Goal: Task Accomplishment & Management: Use online tool/utility

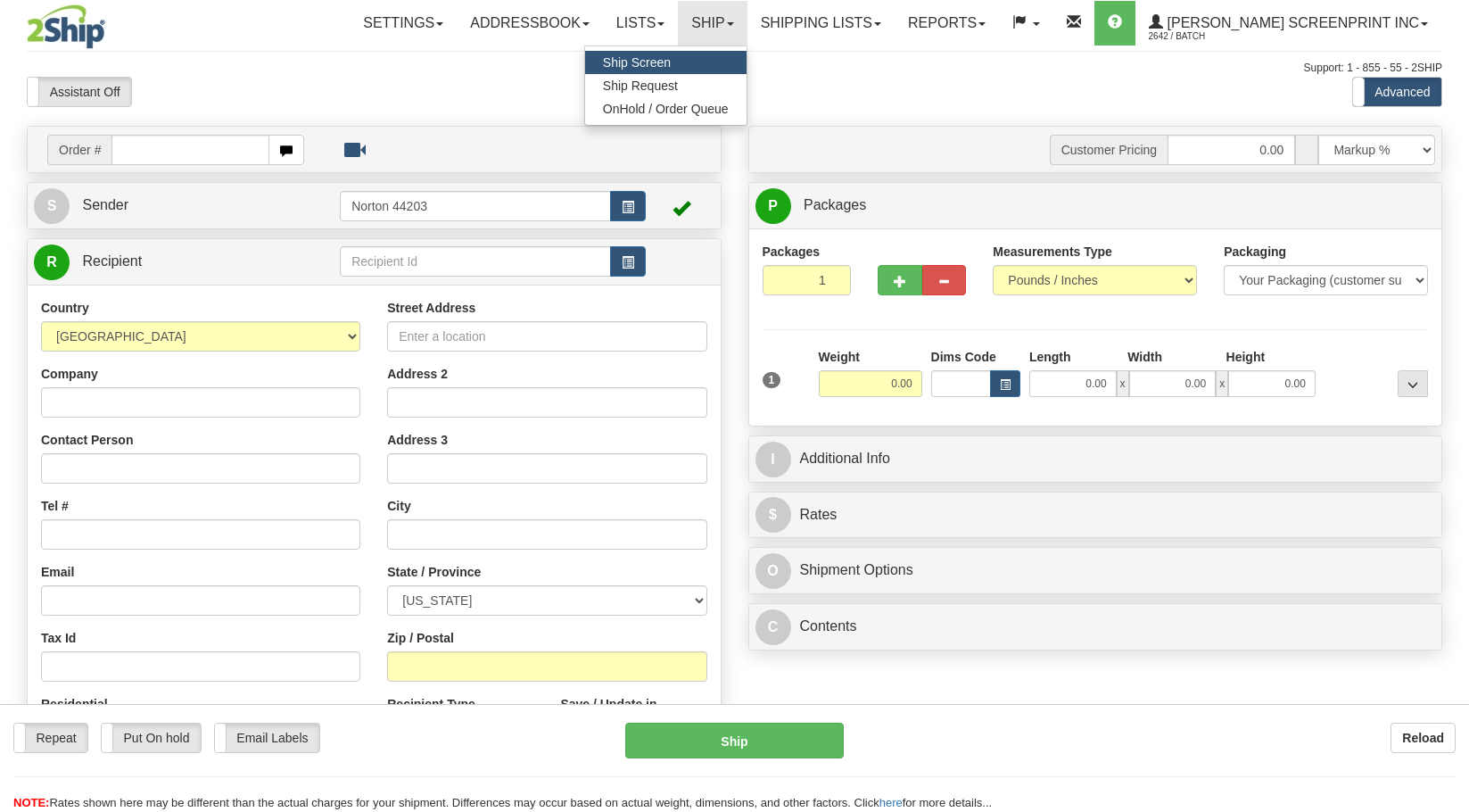
click at [729, 102] on span "OnHold / Order Queue" at bounding box center [666, 109] width 126 height 15
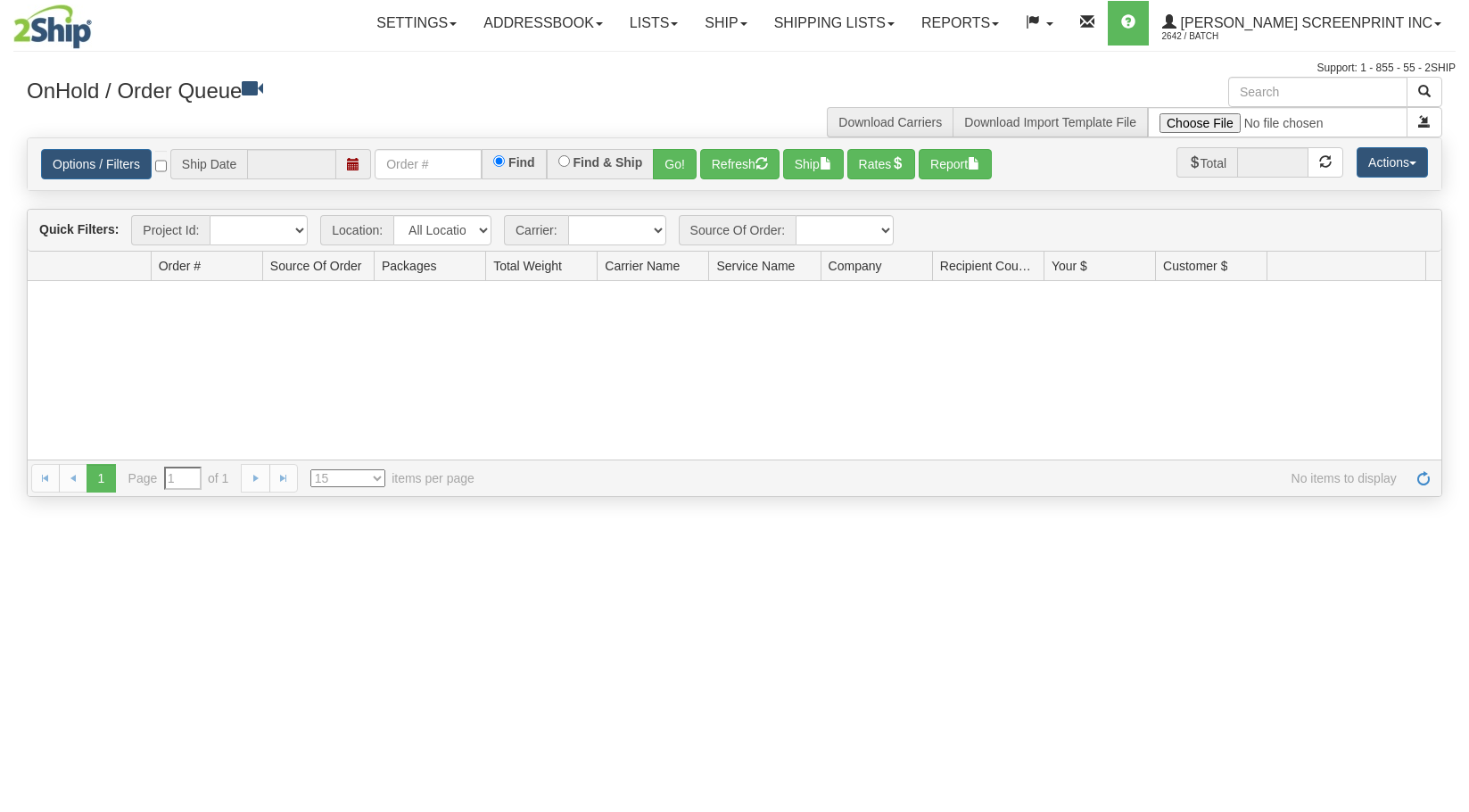
type input "[DATE]"
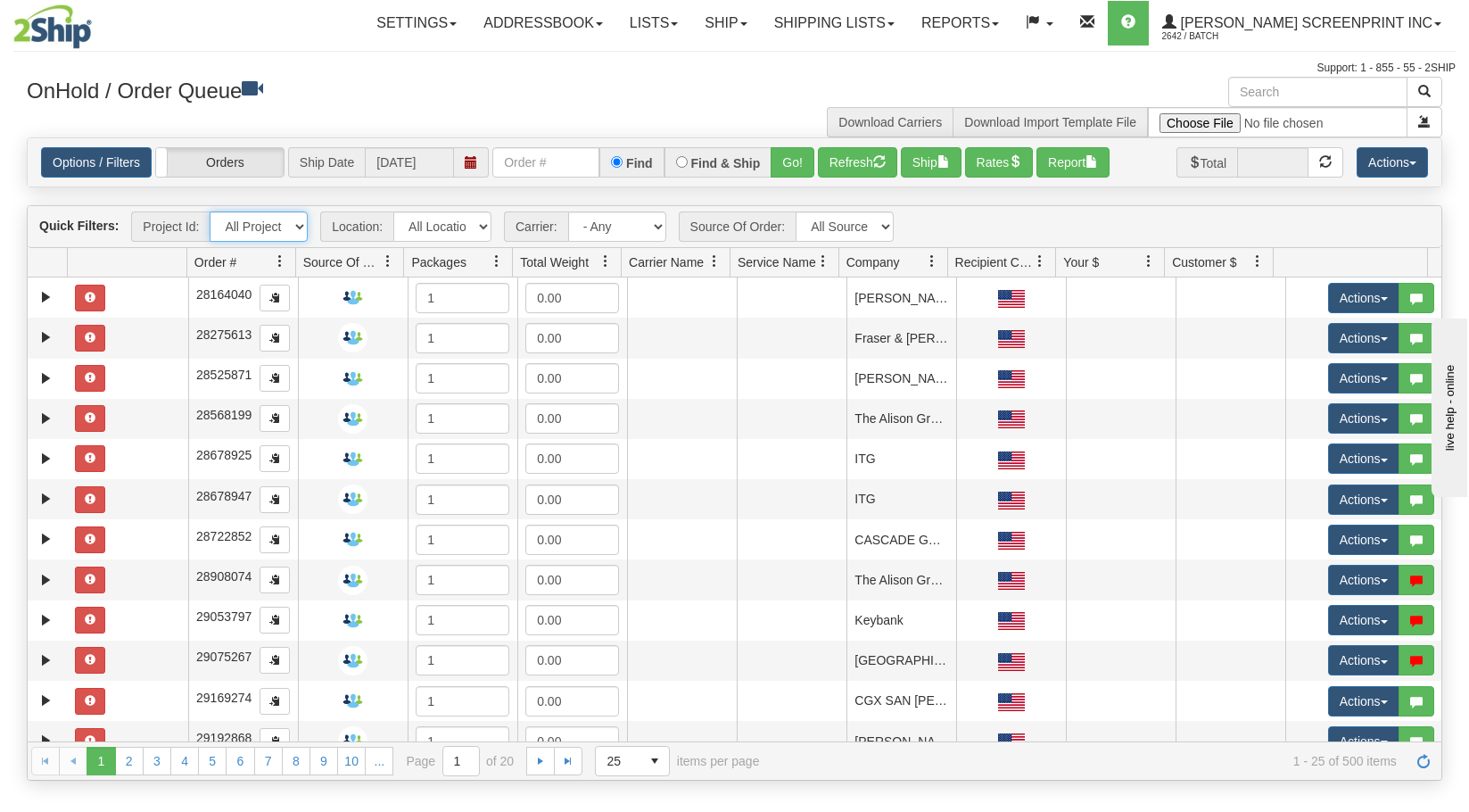
click at [298, 229] on select "All Projects Imagine ShipRequests 01.22.2024 ShipRequests 01.31.2025 ShipReques…" at bounding box center [259, 227] width 98 height 30
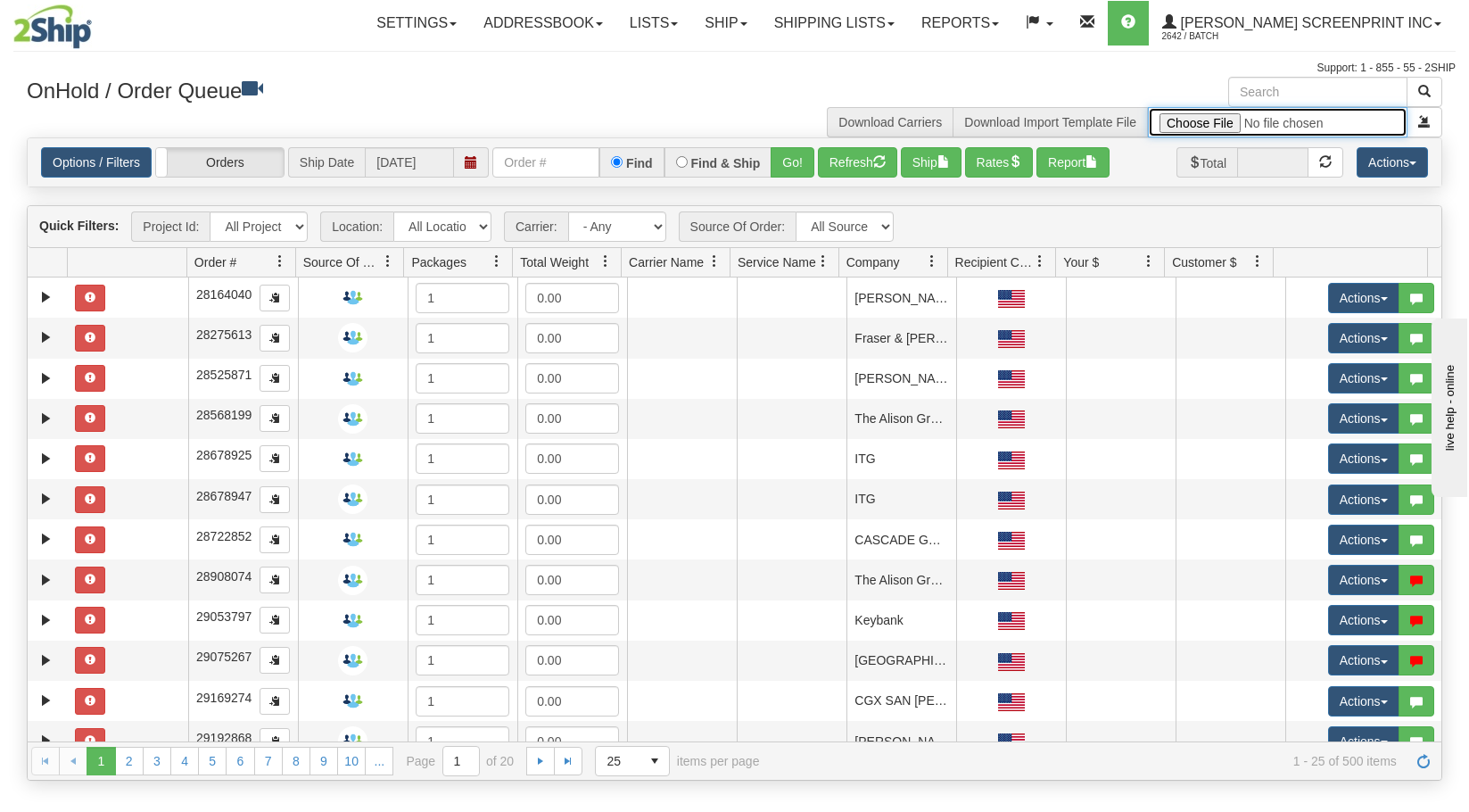
click at [1209, 123] on input "file" at bounding box center [1278, 122] width 260 height 30
type input "C:\fakepath\2509-005 FOR 2SHIP.xlsx"
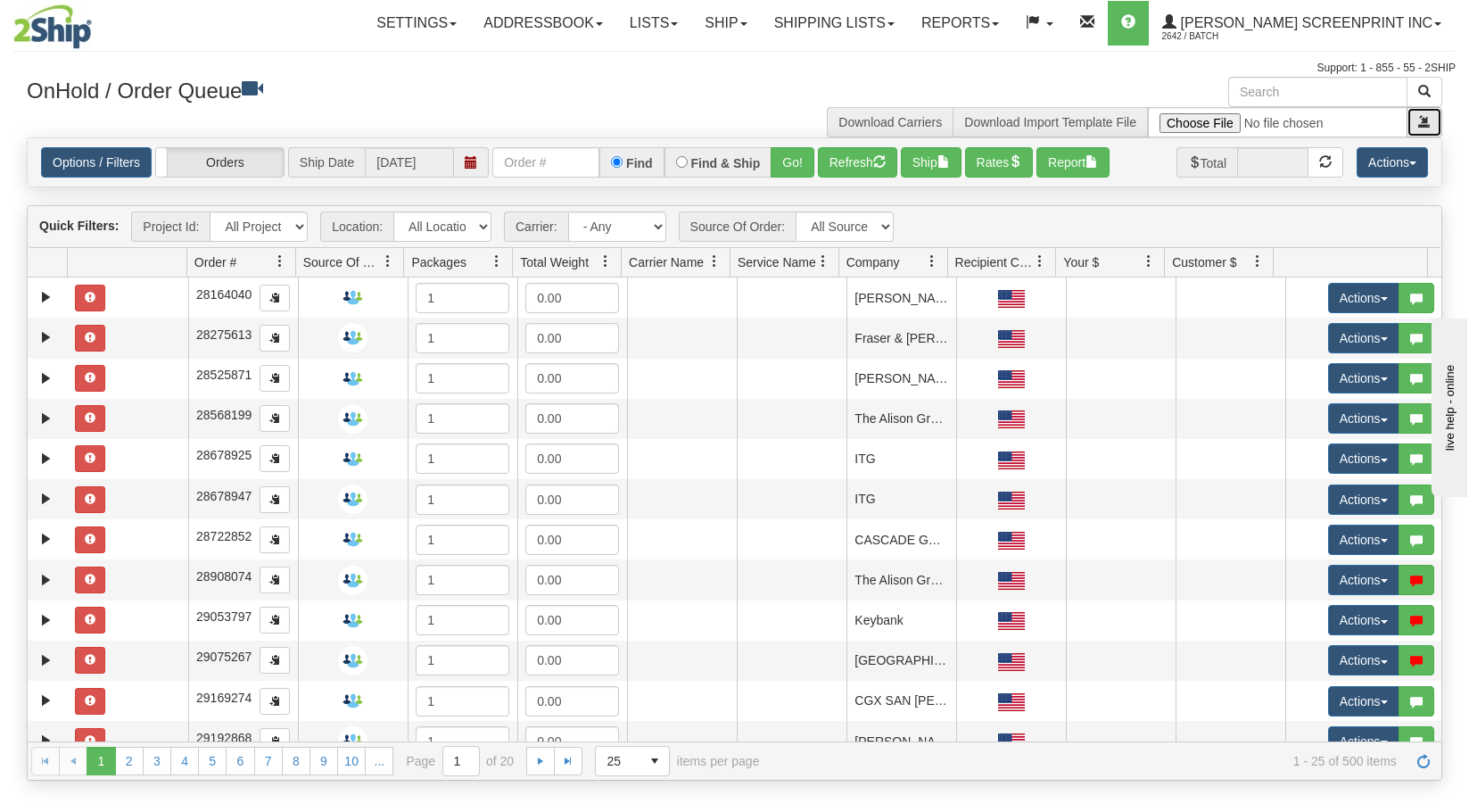
click at [1425, 122] on span "submit" at bounding box center [1425, 121] width 13 height 13
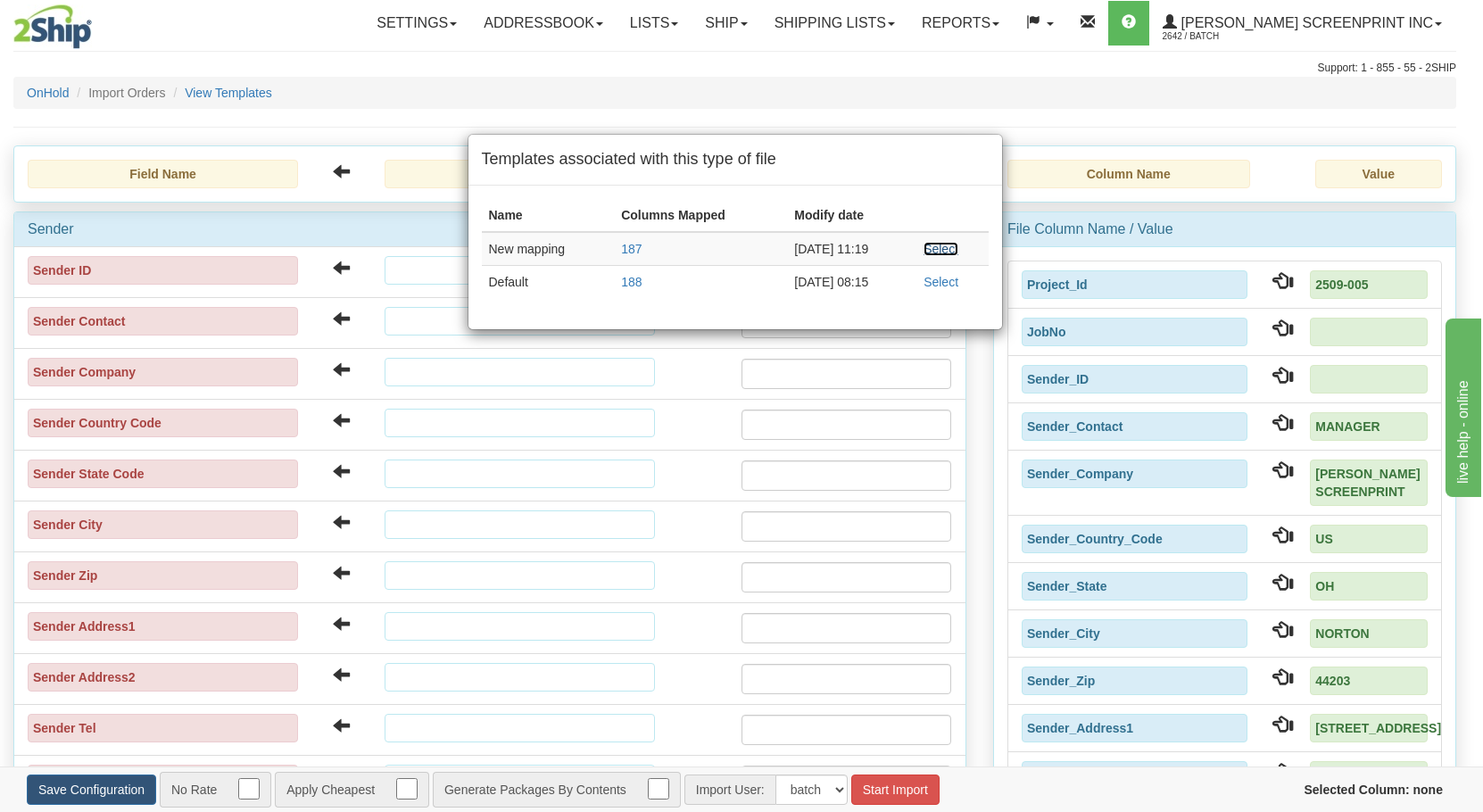
click at [942, 246] on link "Select" at bounding box center [941, 249] width 34 height 15
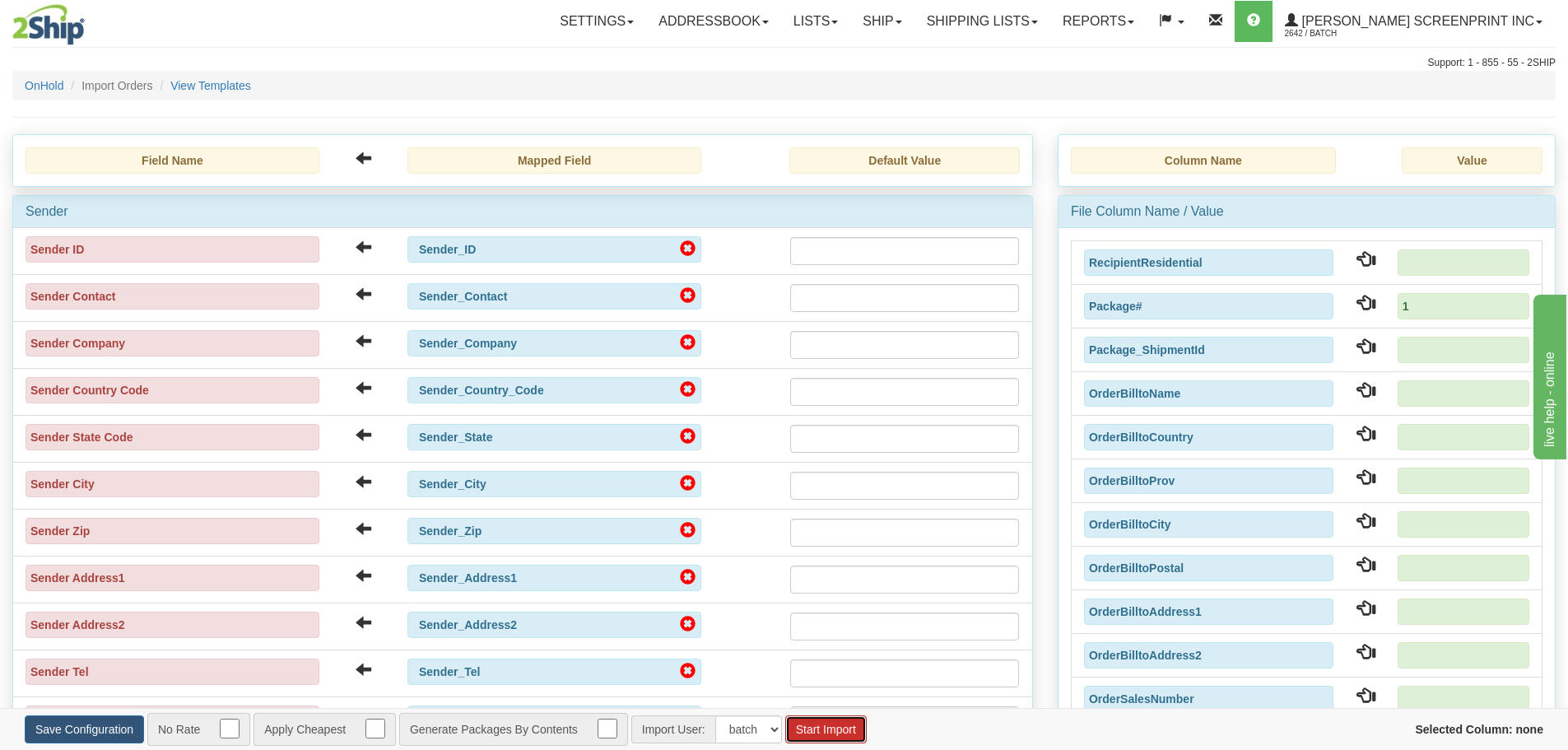
click at [844, 741] on button "Start Import" at bounding box center [826, 729] width 81 height 28
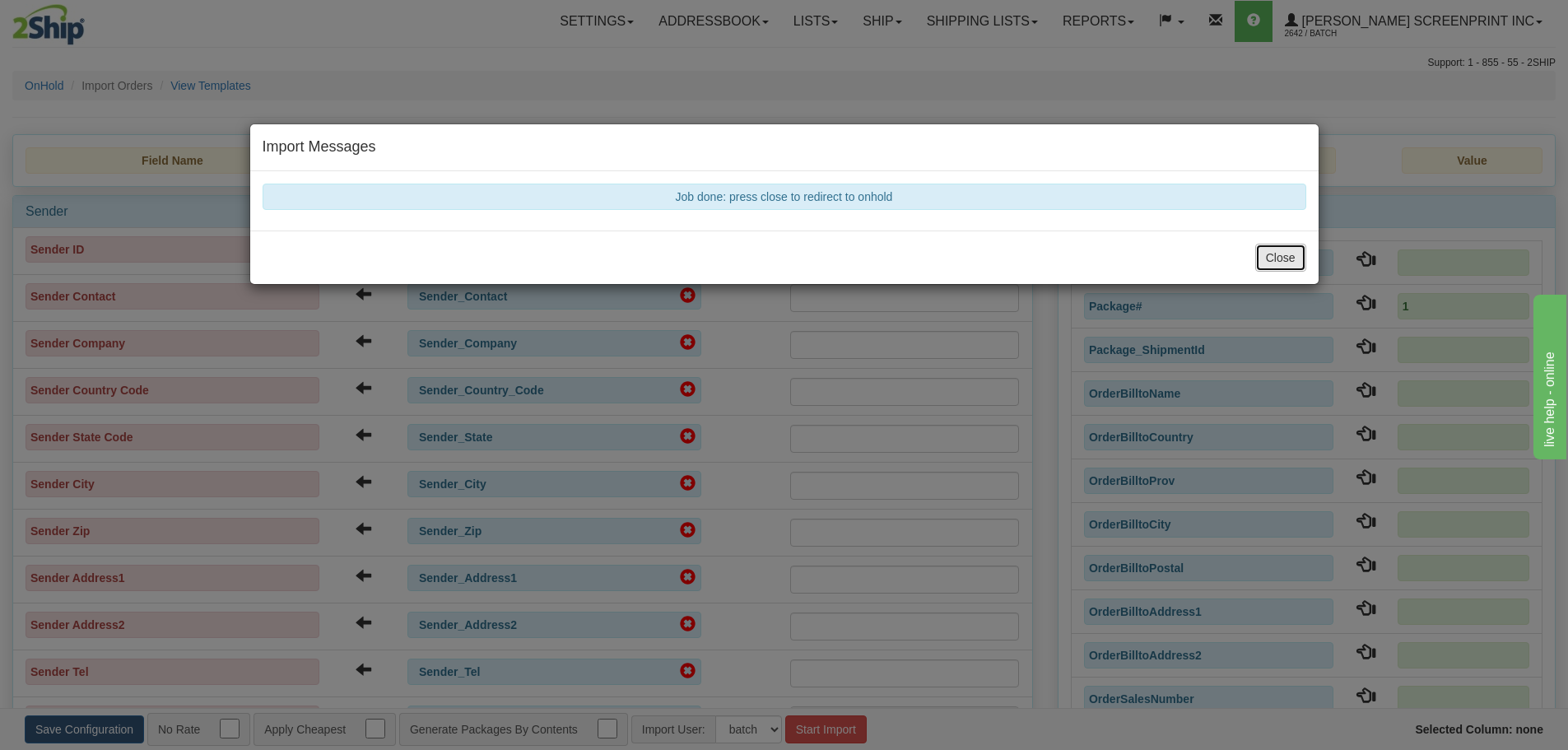
click at [1297, 260] on button "Close" at bounding box center [1280, 257] width 51 height 28
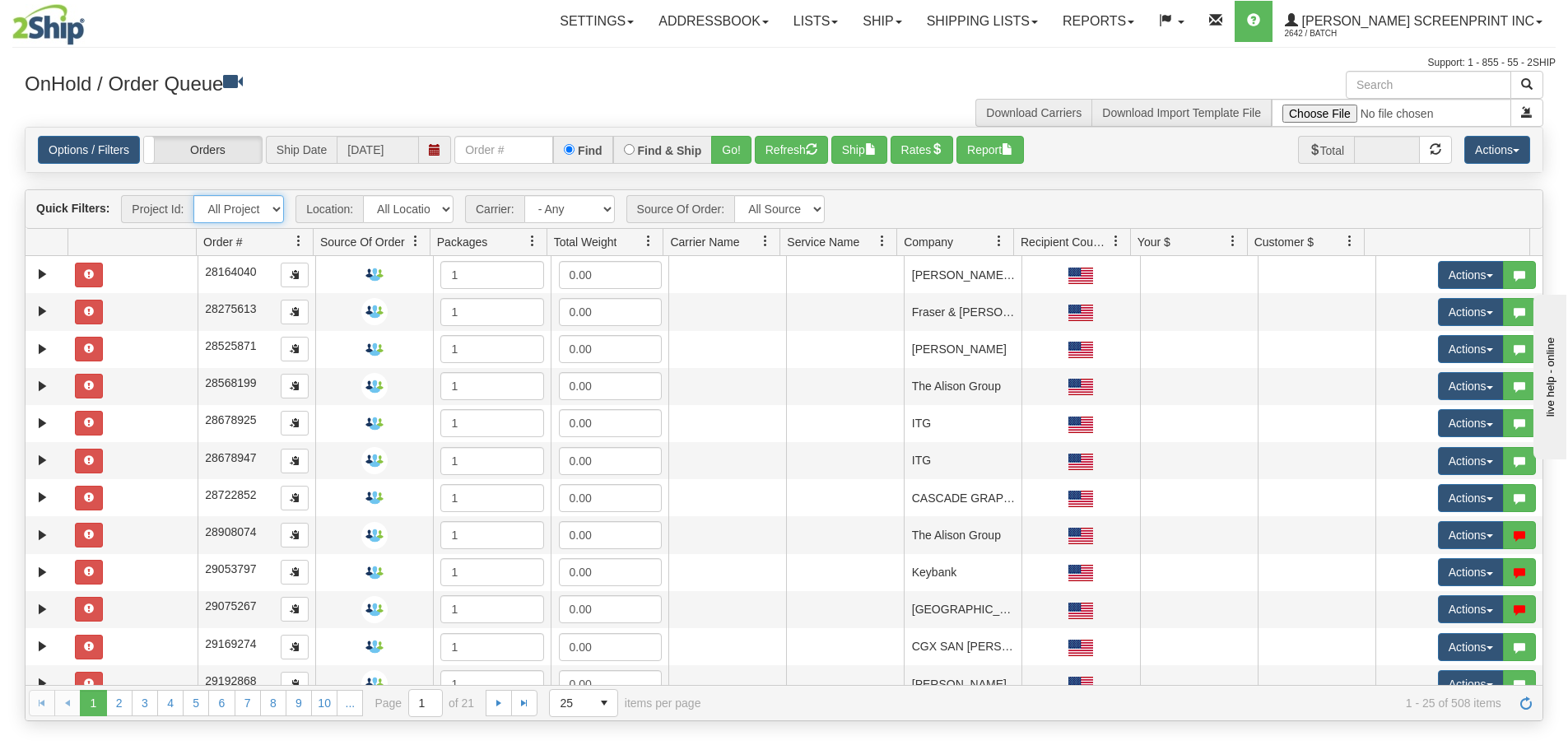
click at [280, 214] on select "All Projects 2509-005 Imagine ShipRequests 01.22.2024 ShipRequests 01.31.2025 S…" at bounding box center [239, 209] width 90 height 28
select select "2509-005"
click at [194, 195] on select "All Projects 2509-005 Imagine ShipRequests 01.22.2024 ShipRequests 01.31.2025 S…" at bounding box center [239, 209] width 90 height 28
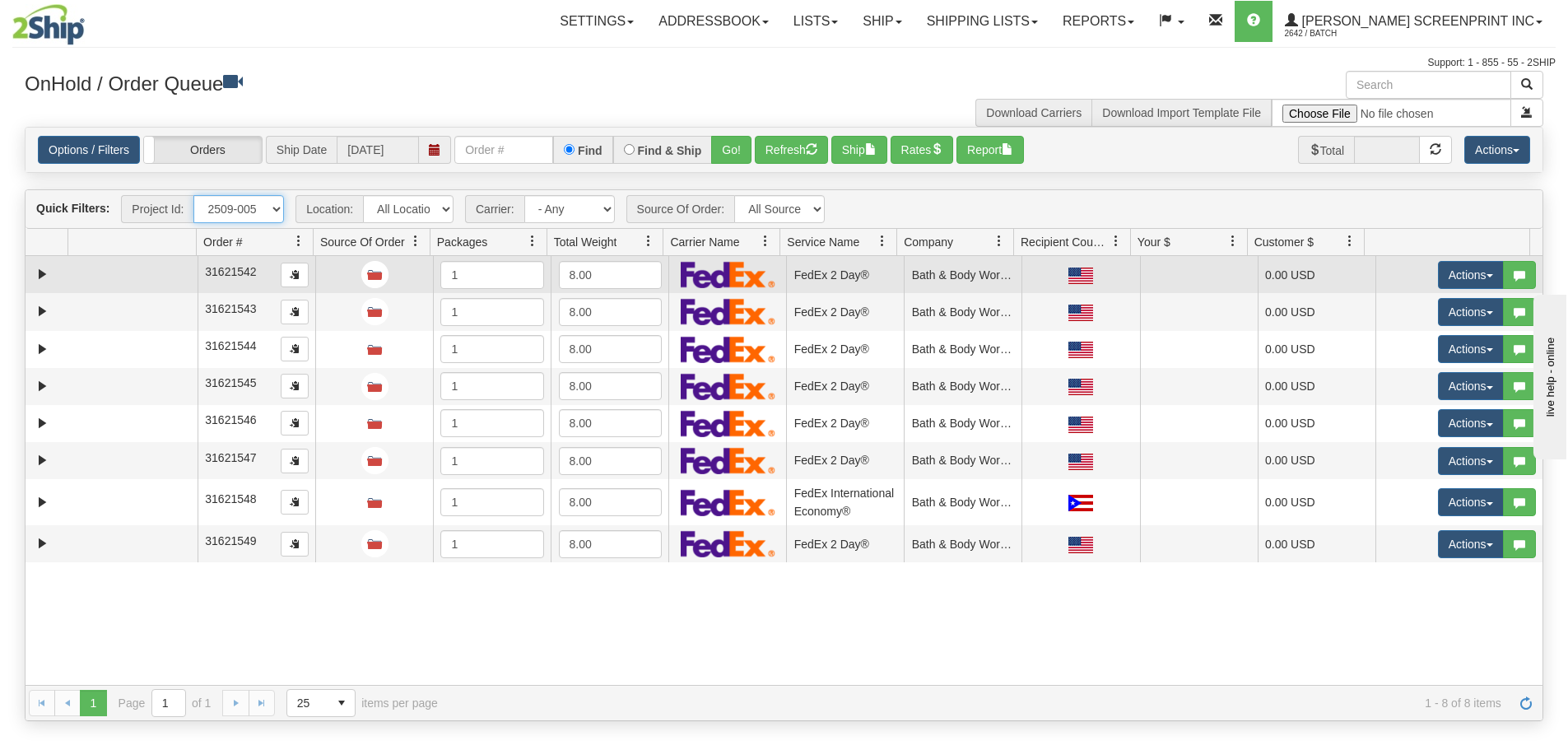
click at [148, 280] on td at bounding box center [133, 274] width 129 height 37
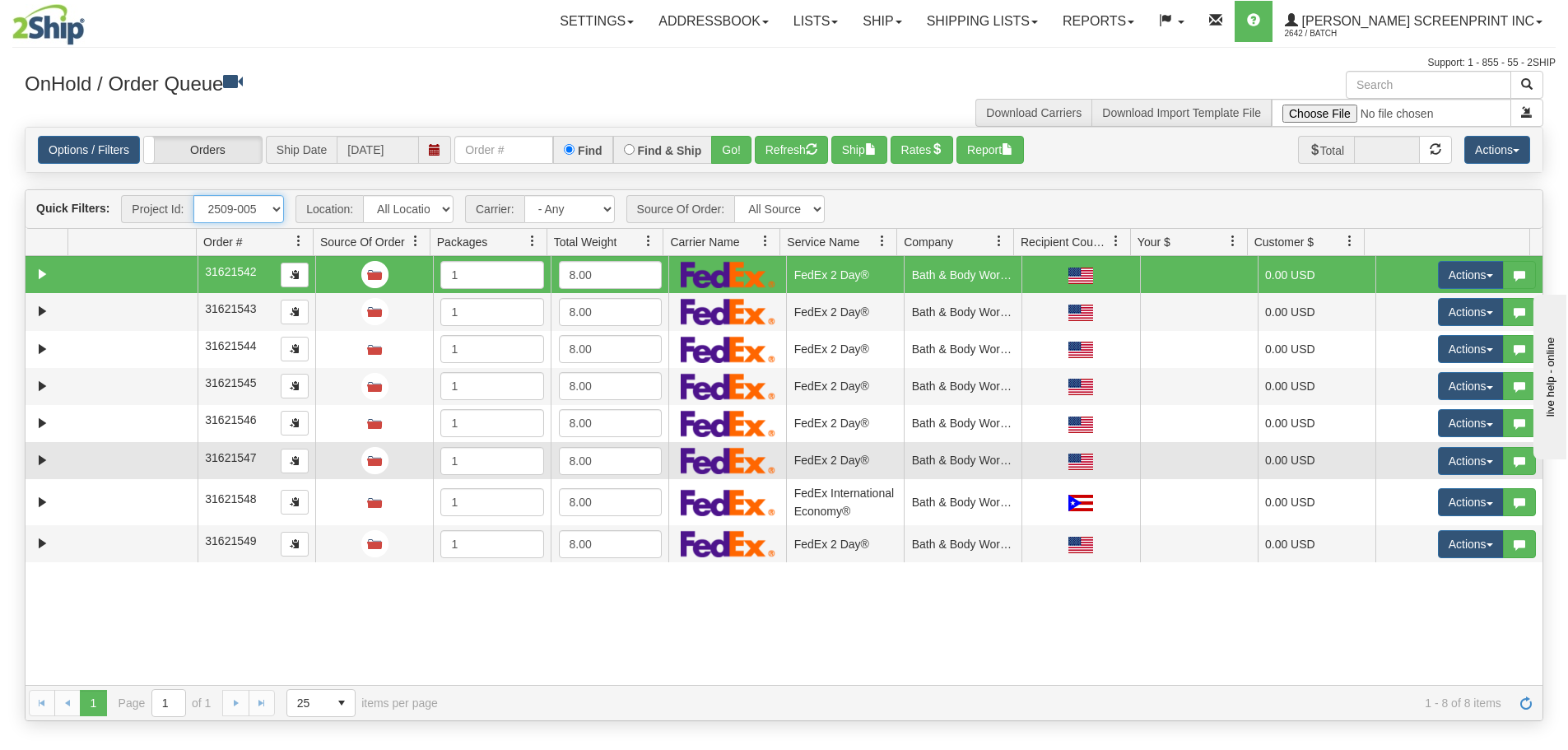
click at [157, 472] on td at bounding box center [133, 460] width 129 height 37
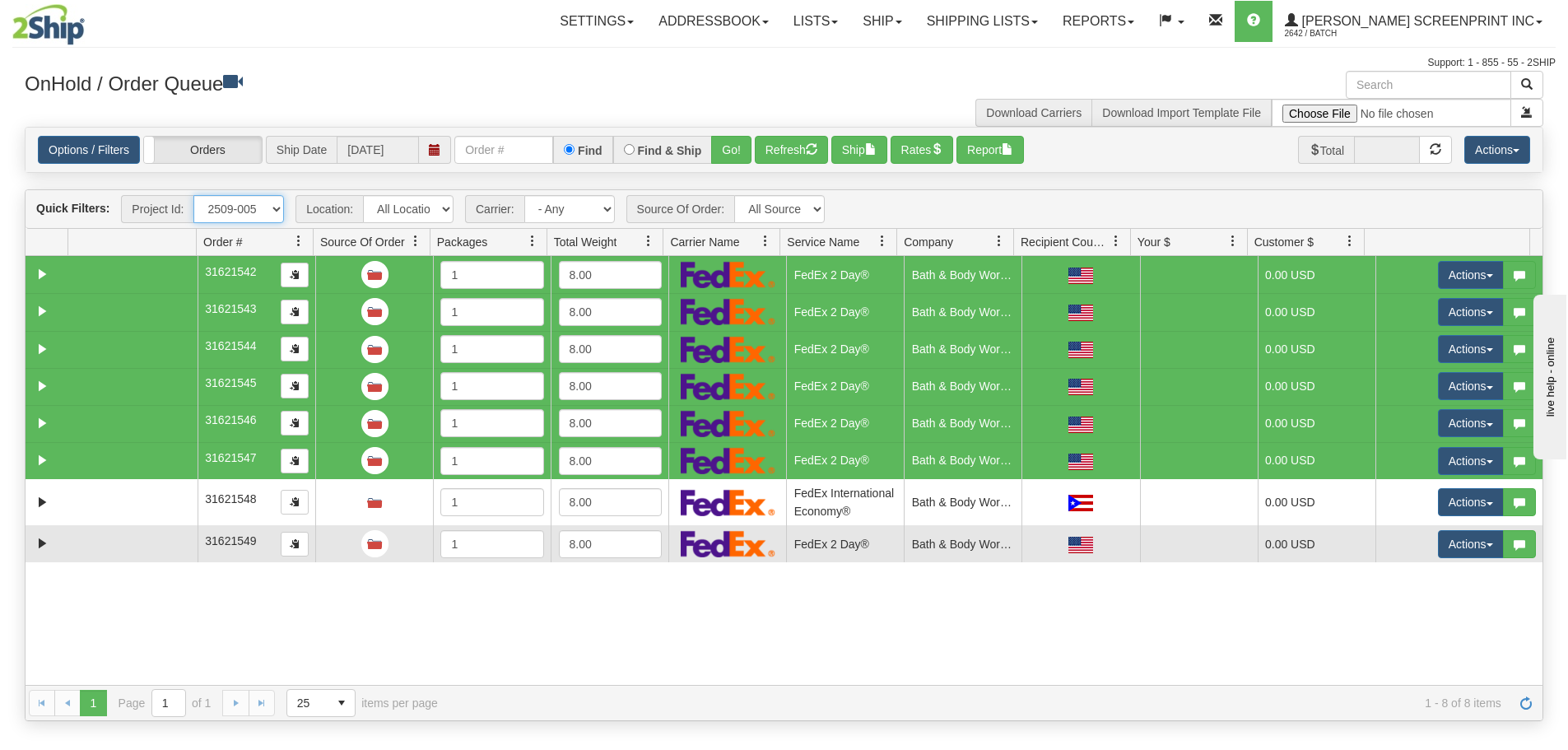
click at [152, 550] on td at bounding box center [133, 543] width 129 height 37
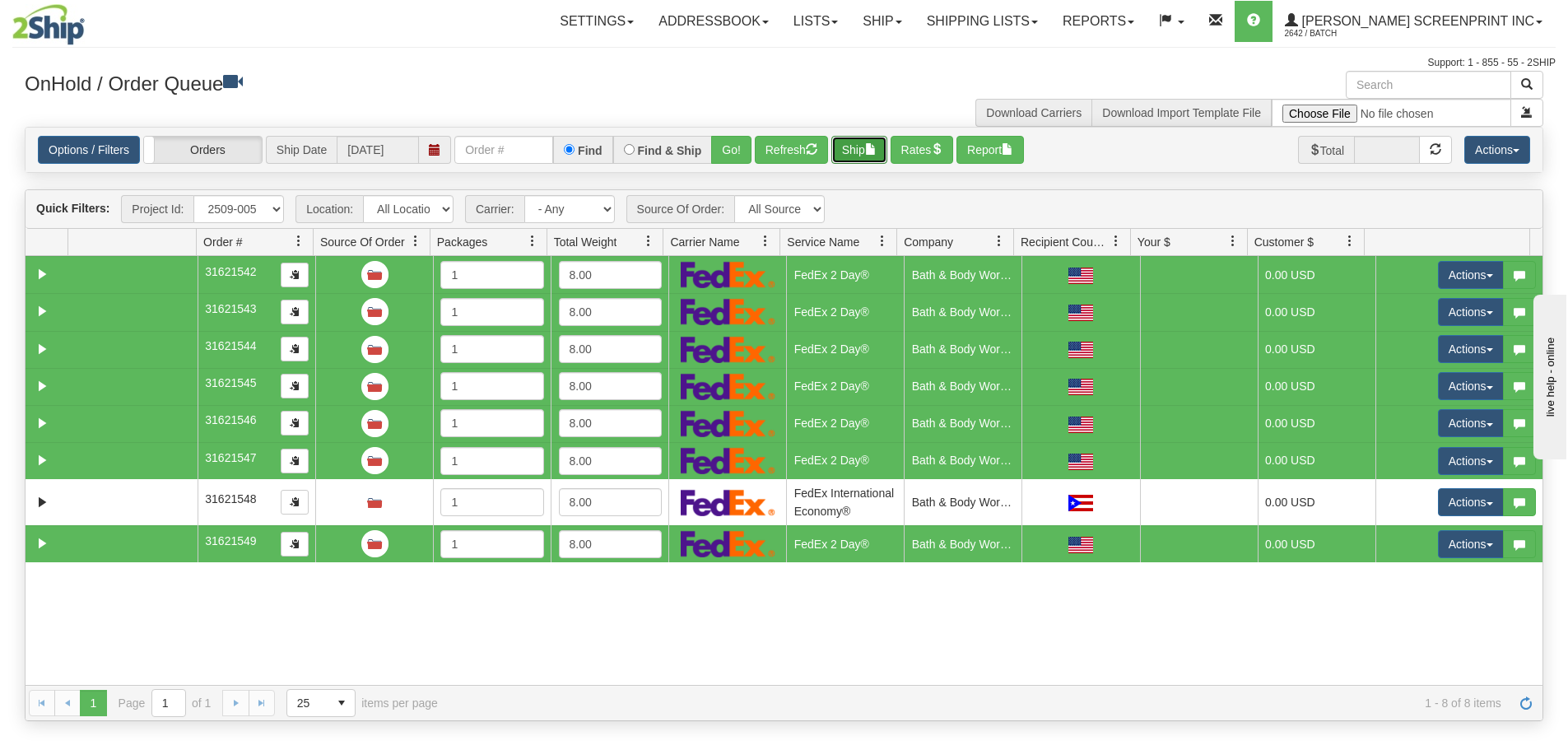
click at [871, 154] on span "button" at bounding box center [870, 148] width 12 height 12
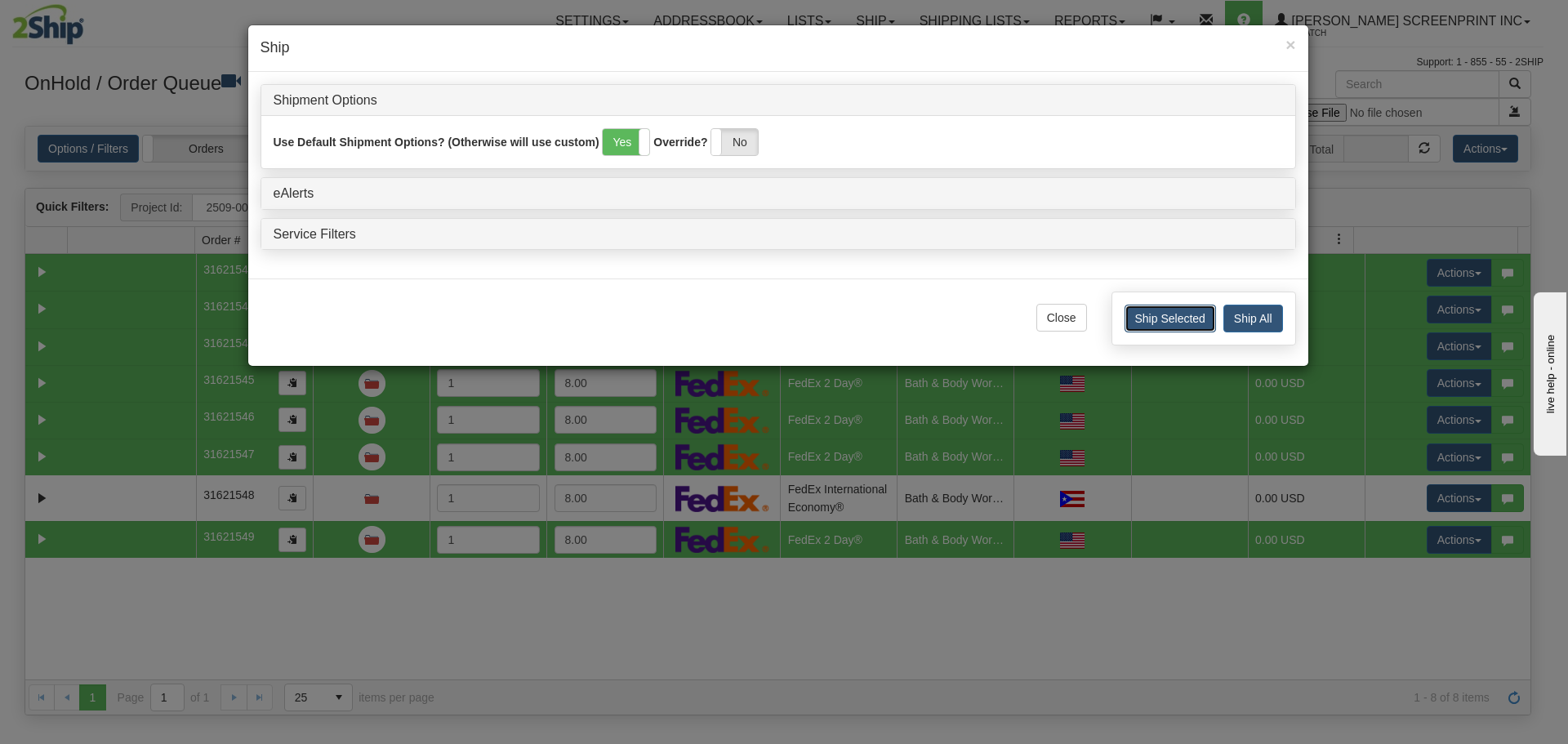
click at [1169, 321] on button "Ship Selected" at bounding box center [1170, 318] width 92 height 28
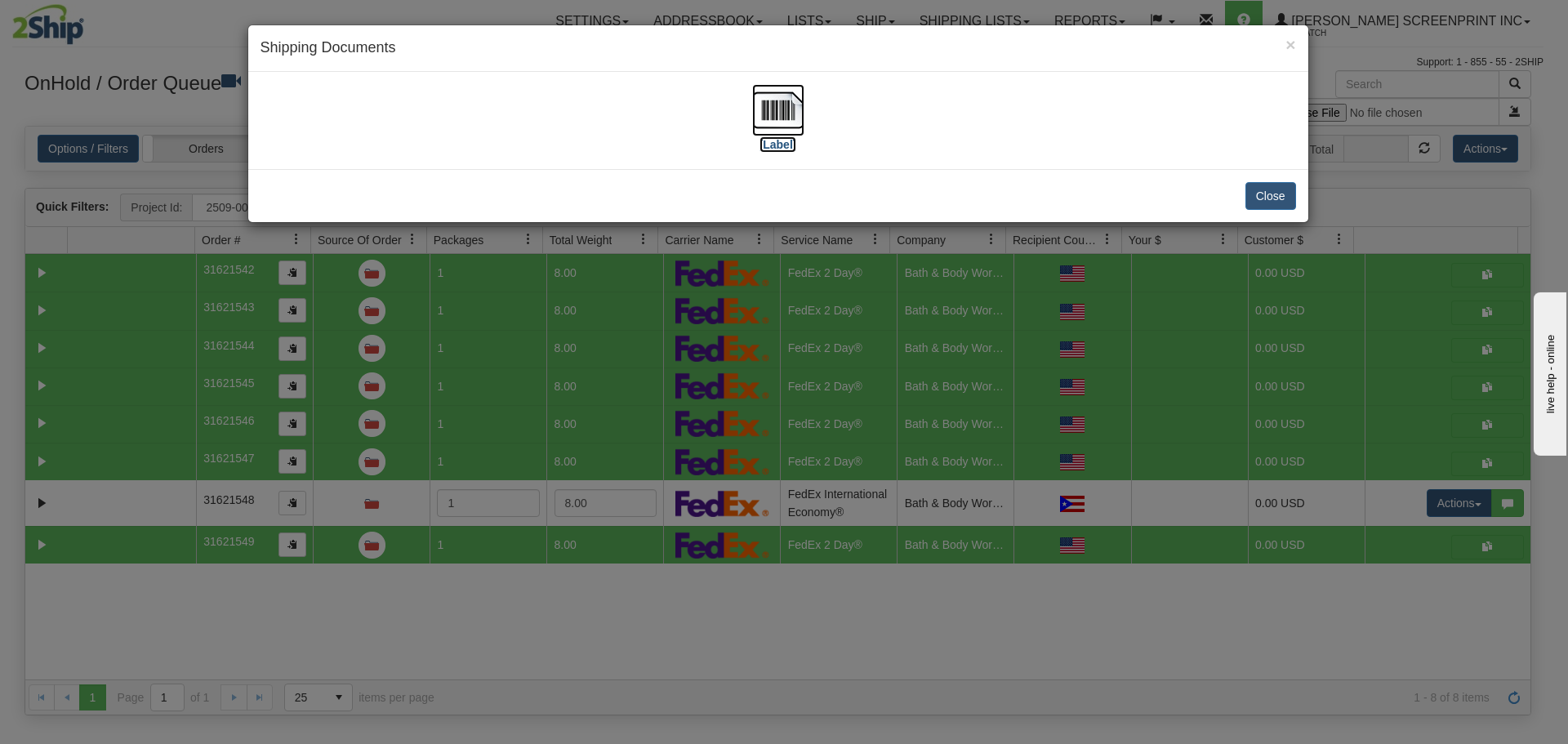
click at [777, 105] on img at bounding box center [778, 110] width 52 height 52
click at [1272, 203] on button "Close" at bounding box center [1270, 196] width 50 height 28
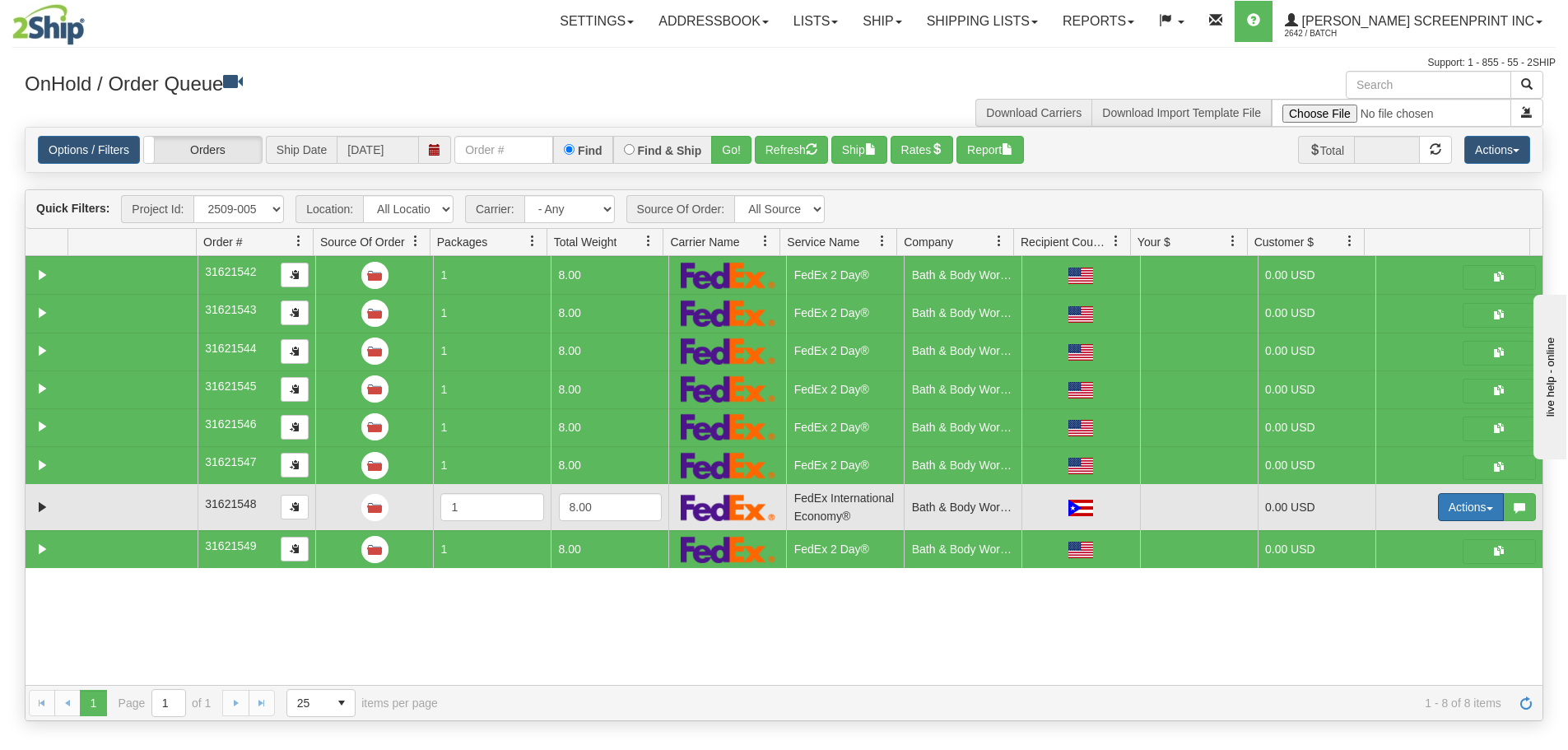
click at [1449, 502] on button "Actions" at bounding box center [1470, 507] width 66 height 28
click at [1429, 542] on link "Open" at bounding box center [1438, 538] width 132 height 22
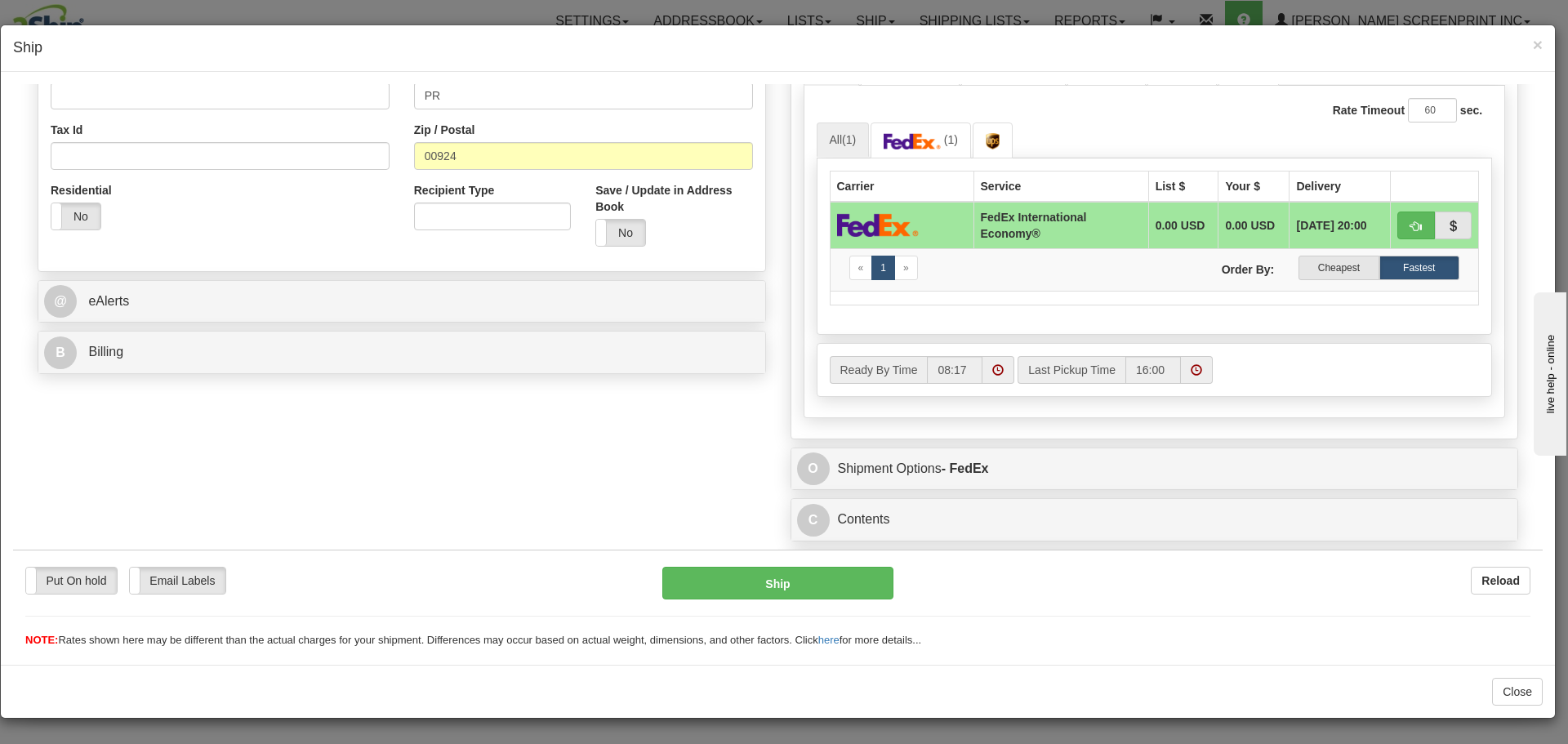
scroll to position [503, 0]
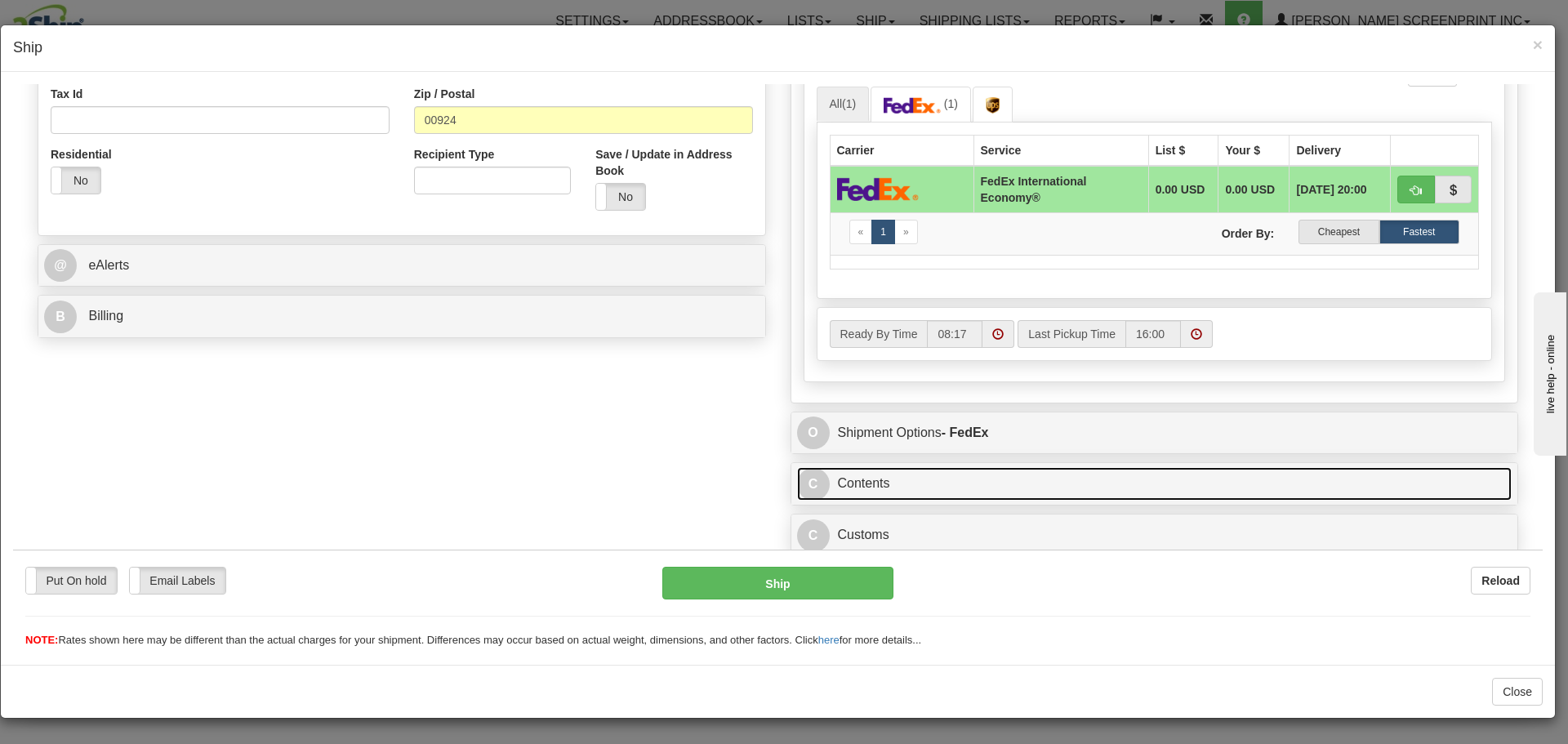
click at [1118, 477] on link "C Contents" at bounding box center [1154, 482] width 715 height 33
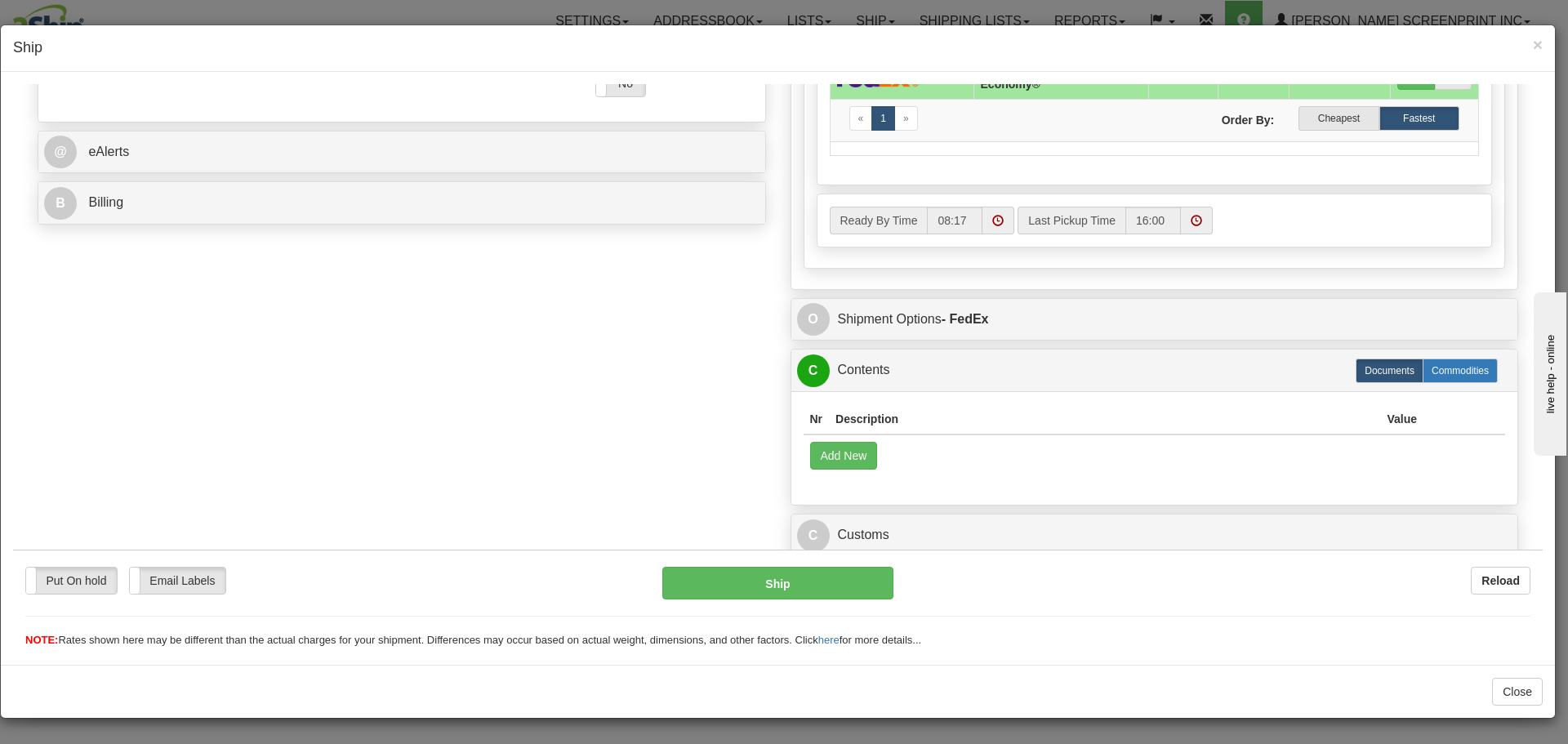
click at [1446, 368] on label "Commodities" at bounding box center [1460, 369] width 75 height 24
radio input "true"
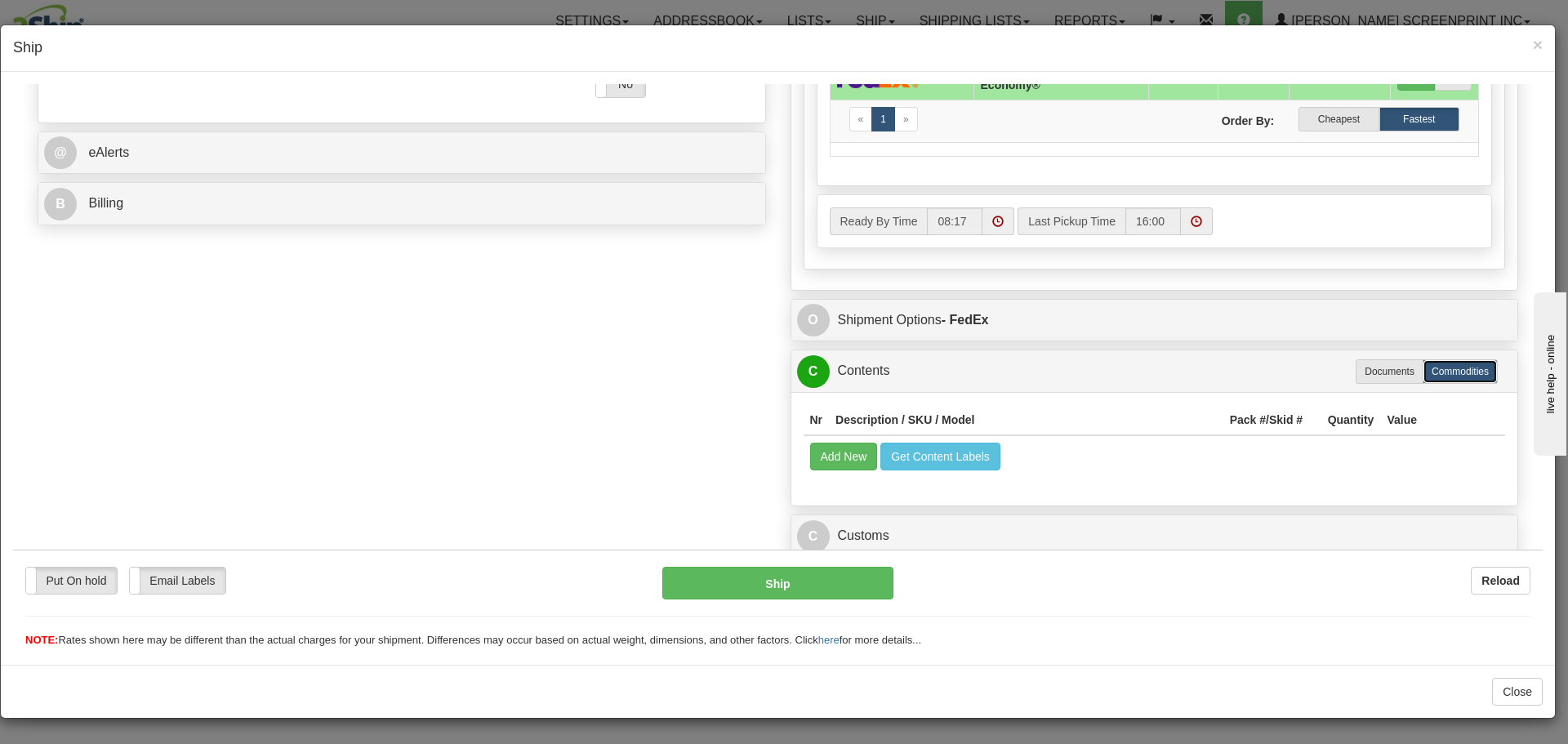
scroll to position [617, 0]
click at [836, 458] on button "Add New" at bounding box center [845, 454] width 68 height 28
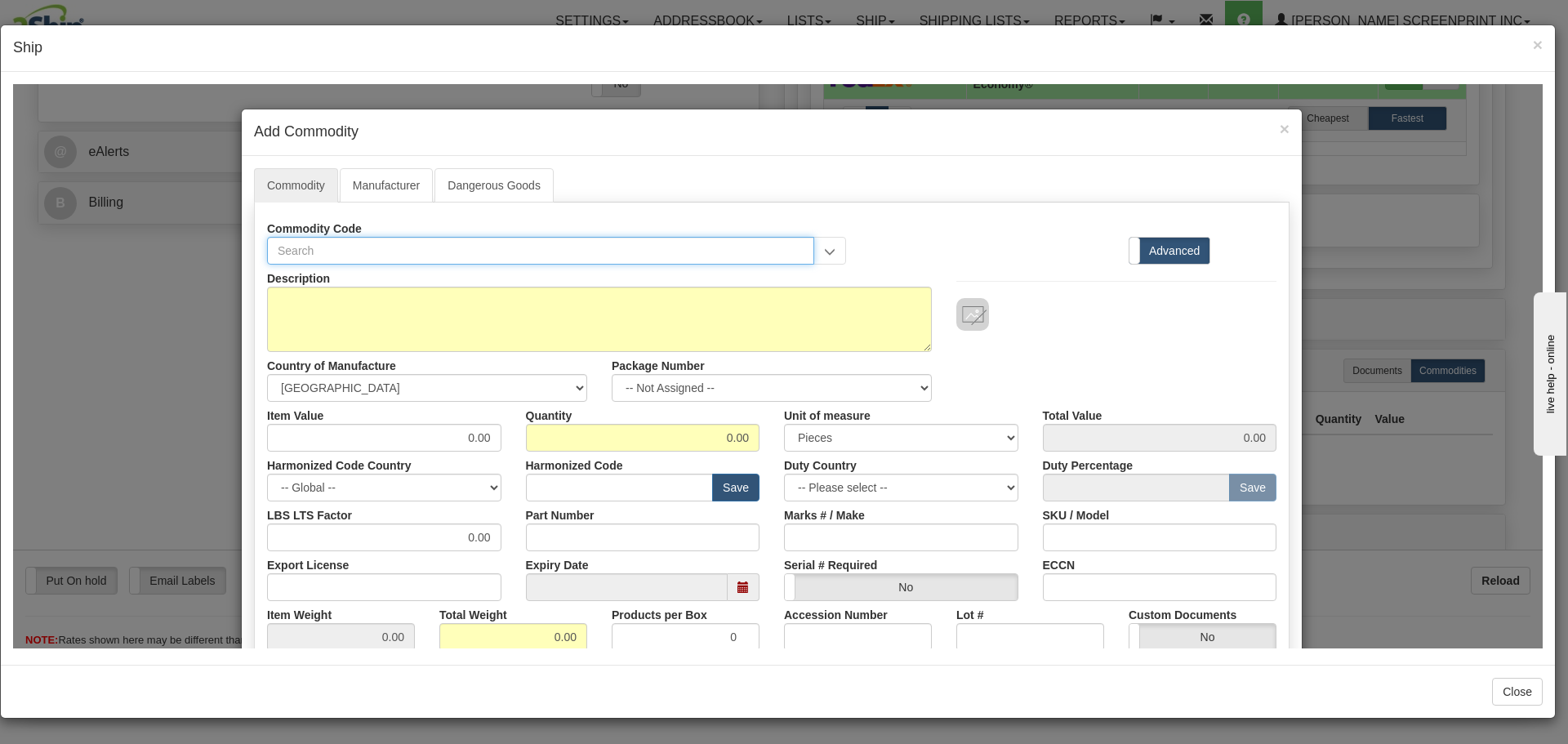
click at [379, 241] on input "text" at bounding box center [541, 249] width 547 height 28
type input "3926"
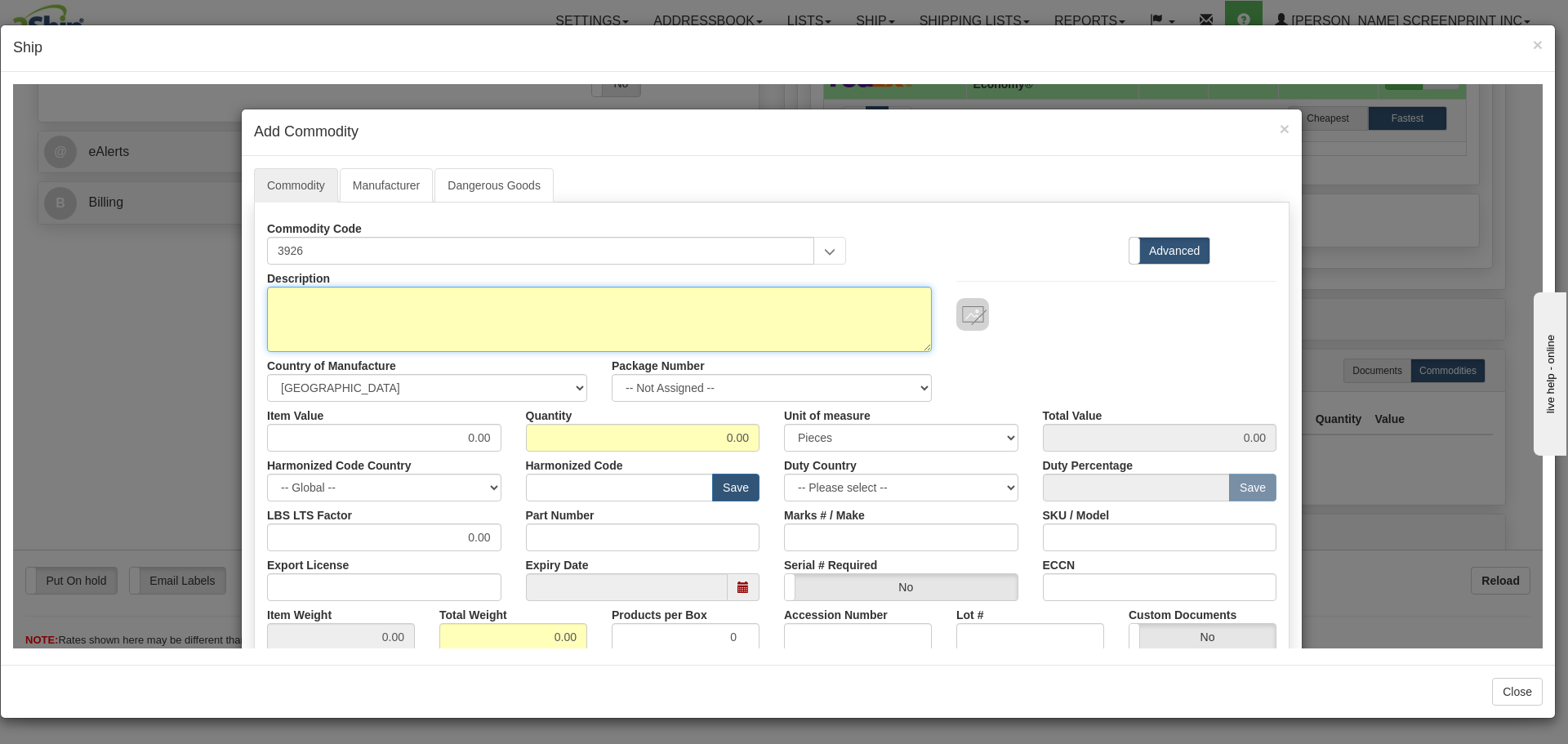
click at [410, 295] on textarea "Description" at bounding box center [600, 318] width 665 height 66
type textarea "Plastic Articles"
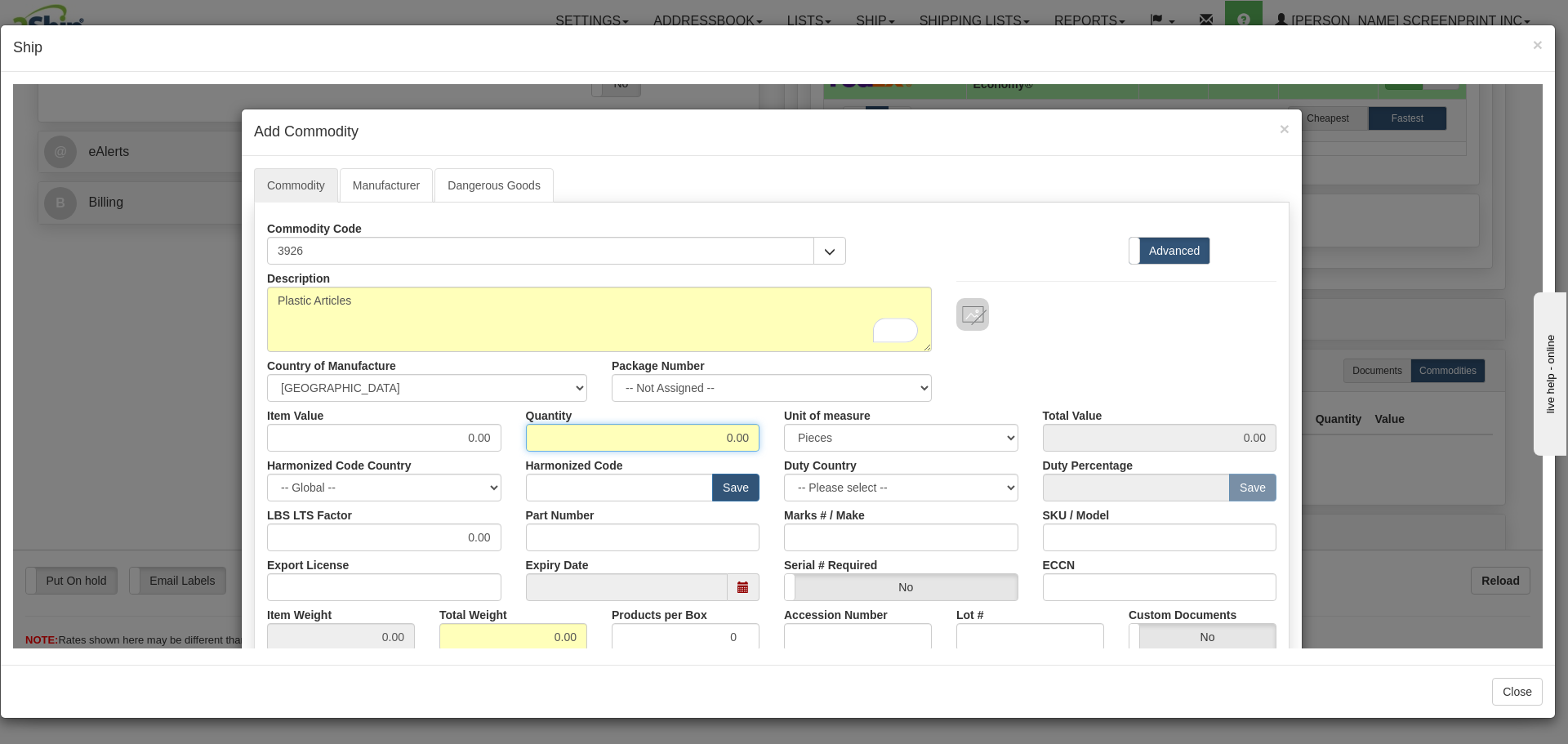
drag, startPoint x: 710, startPoint y: 427, endPoint x: 758, endPoint y: 425, distance: 48.0
click at [758, 425] on div "Quantity 0.00" at bounding box center [643, 425] width 258 height 49
type input "1"
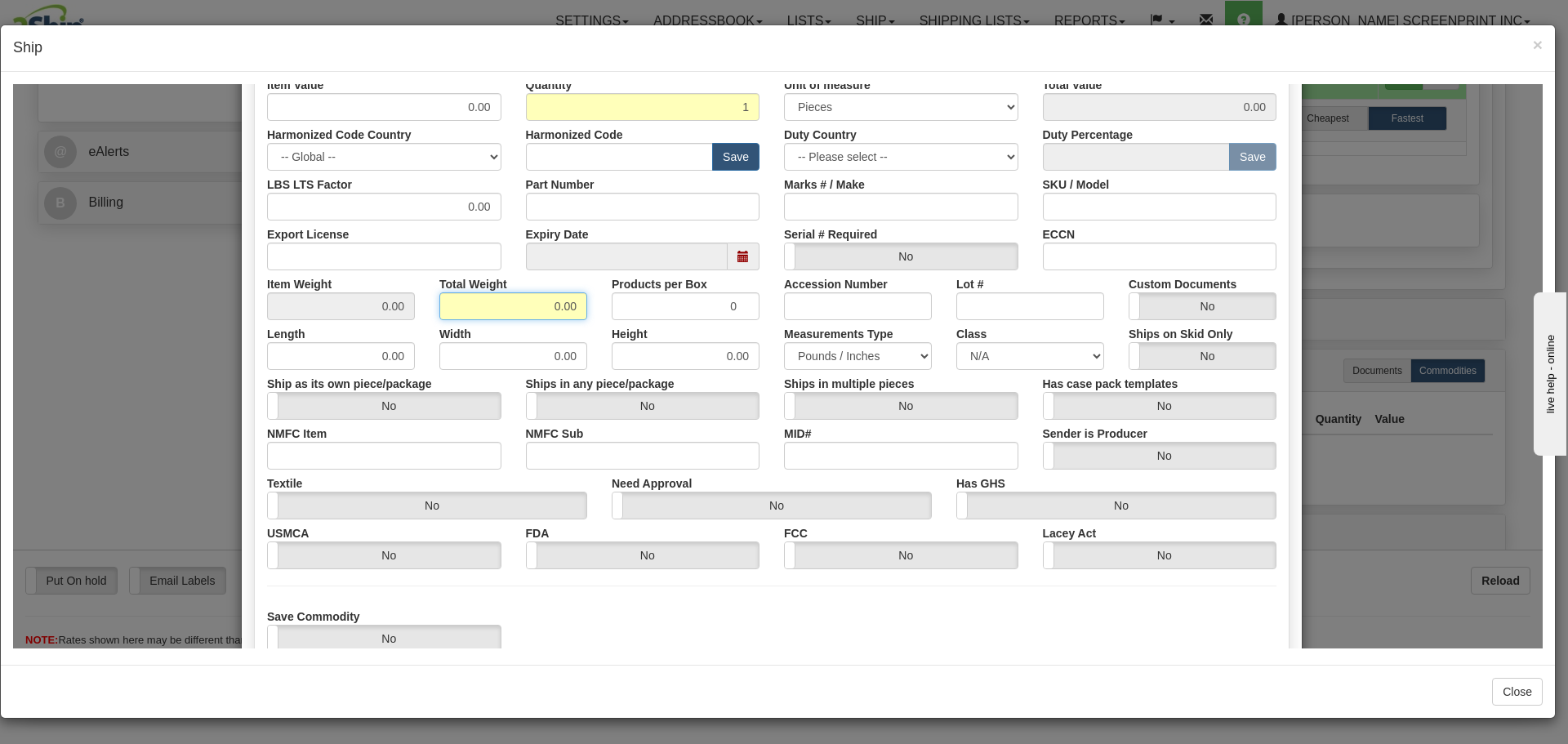
drag, startPoint x: 534, startPoint y: 639, endPoint x: 583, endPoint y: 643, distance: 49.2
click at [583, 643] on div "Commodity Code 3926 Standard Advanced Description Plastic Articles" at bounding box center [772, 267] width 1036 height 793
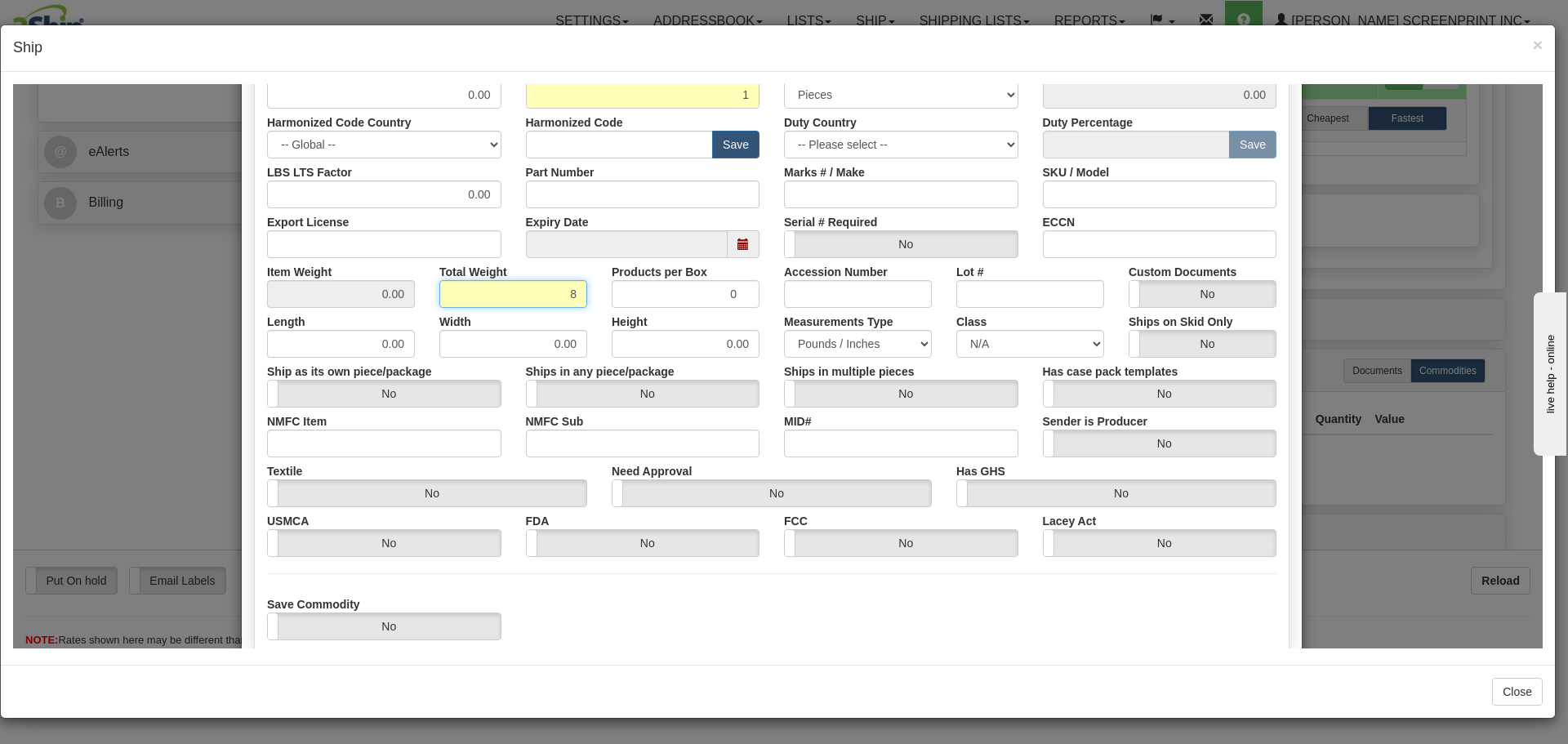
scroll to position [447, 0]
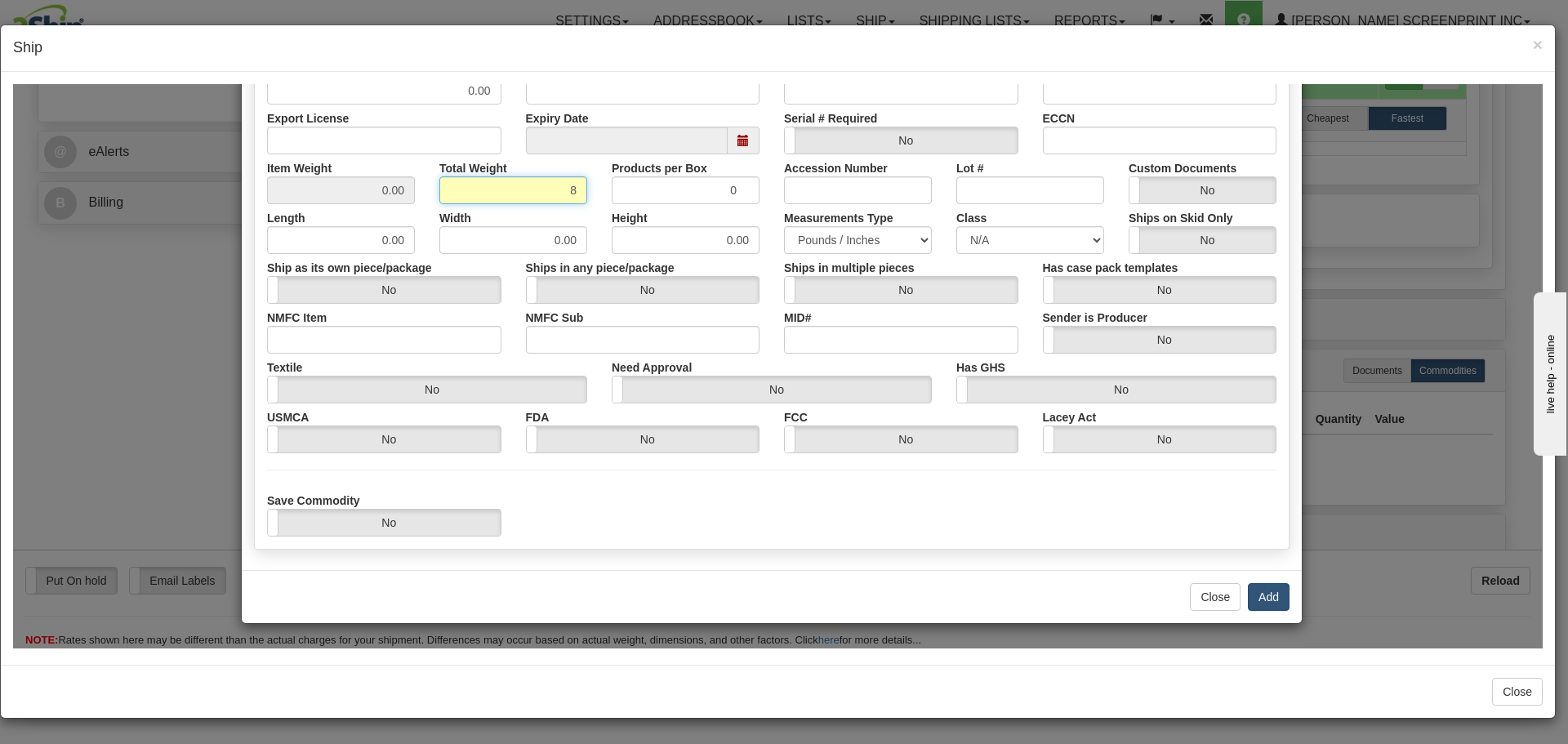
type input "8"
type input "8.0000"
click at [1275, 595] on button "Add" at bounding box center [1268, 596] width 41 height 28
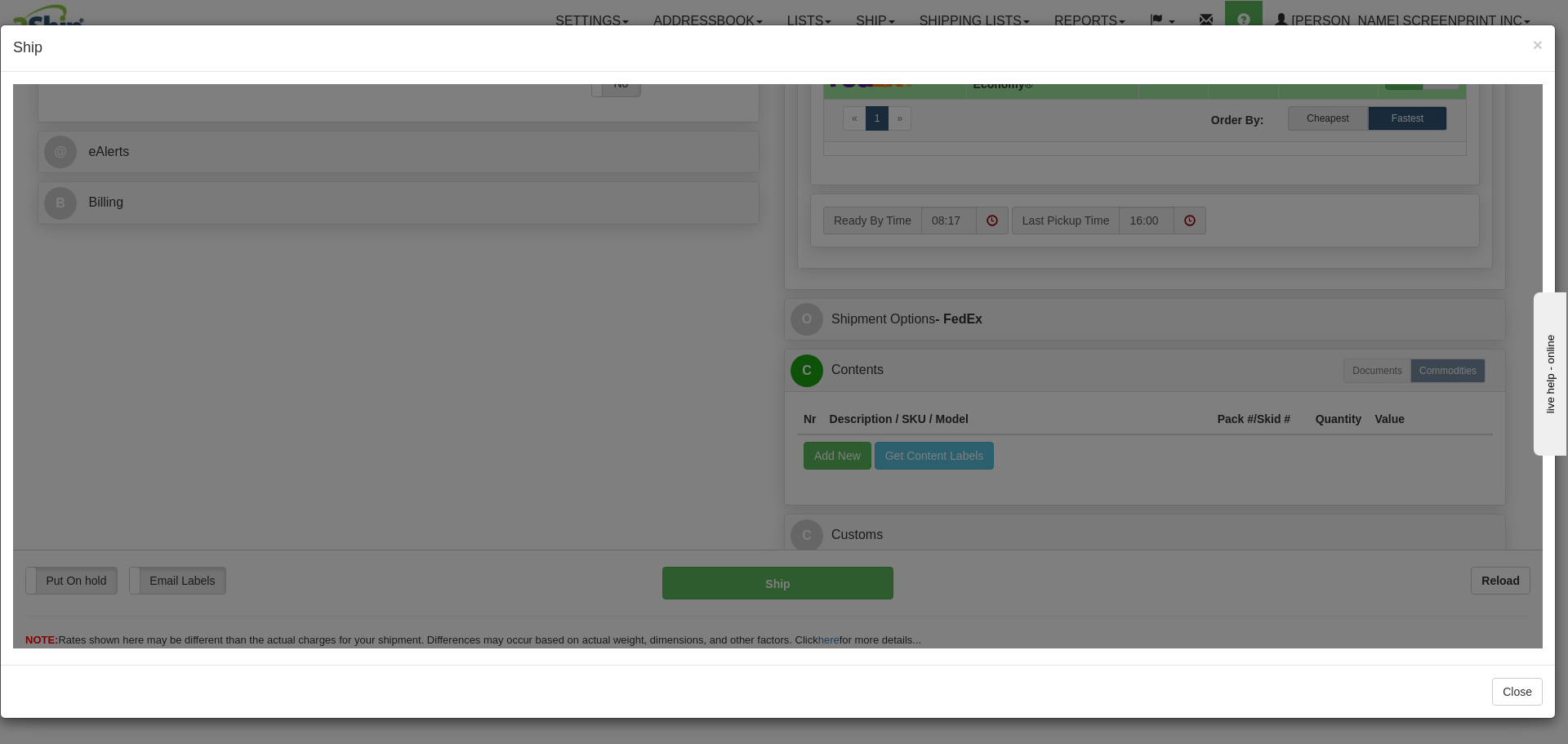
scroll to position [0, 0]
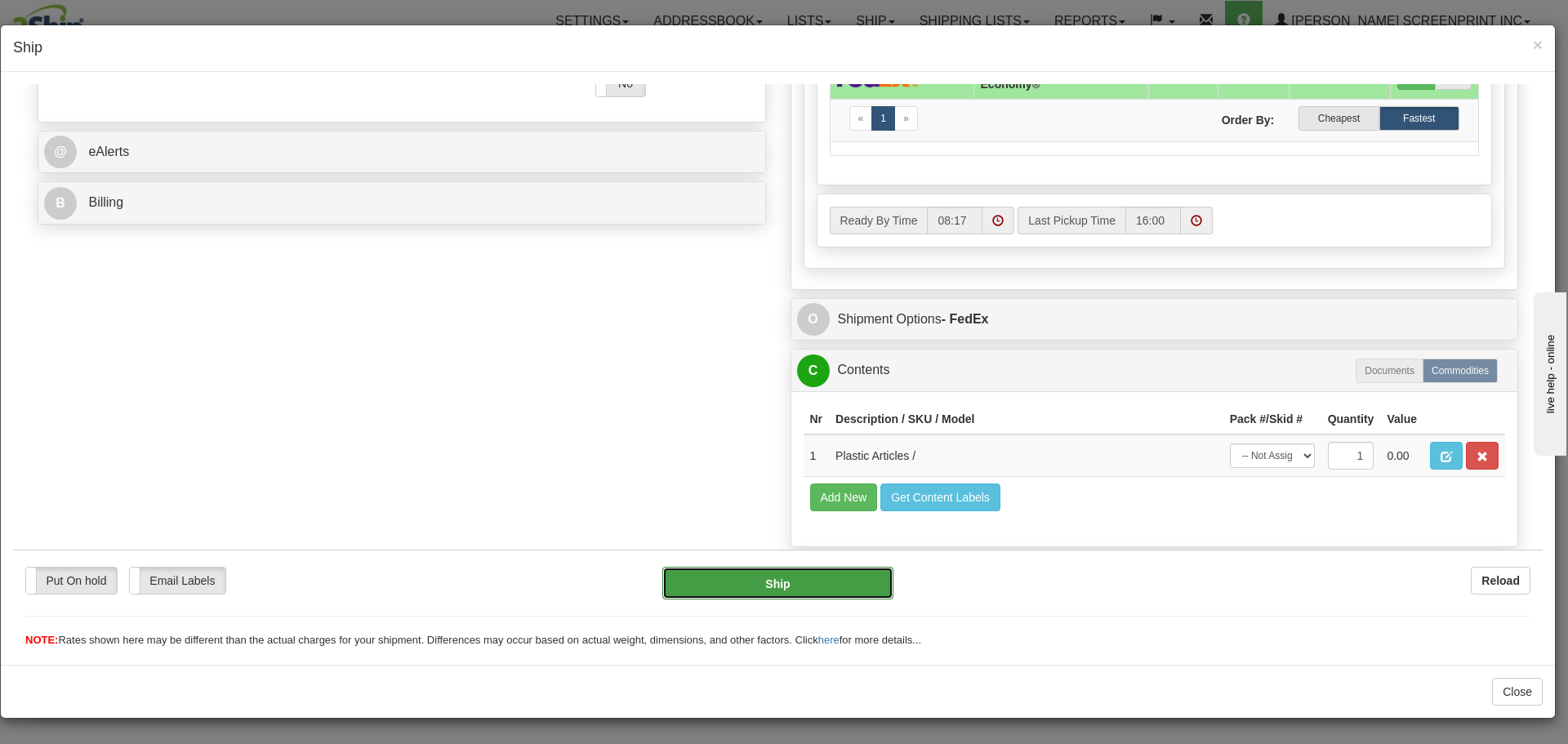
click at [807, 579] on button "Ship" at bounding box center [777, 582] width 231 height 32
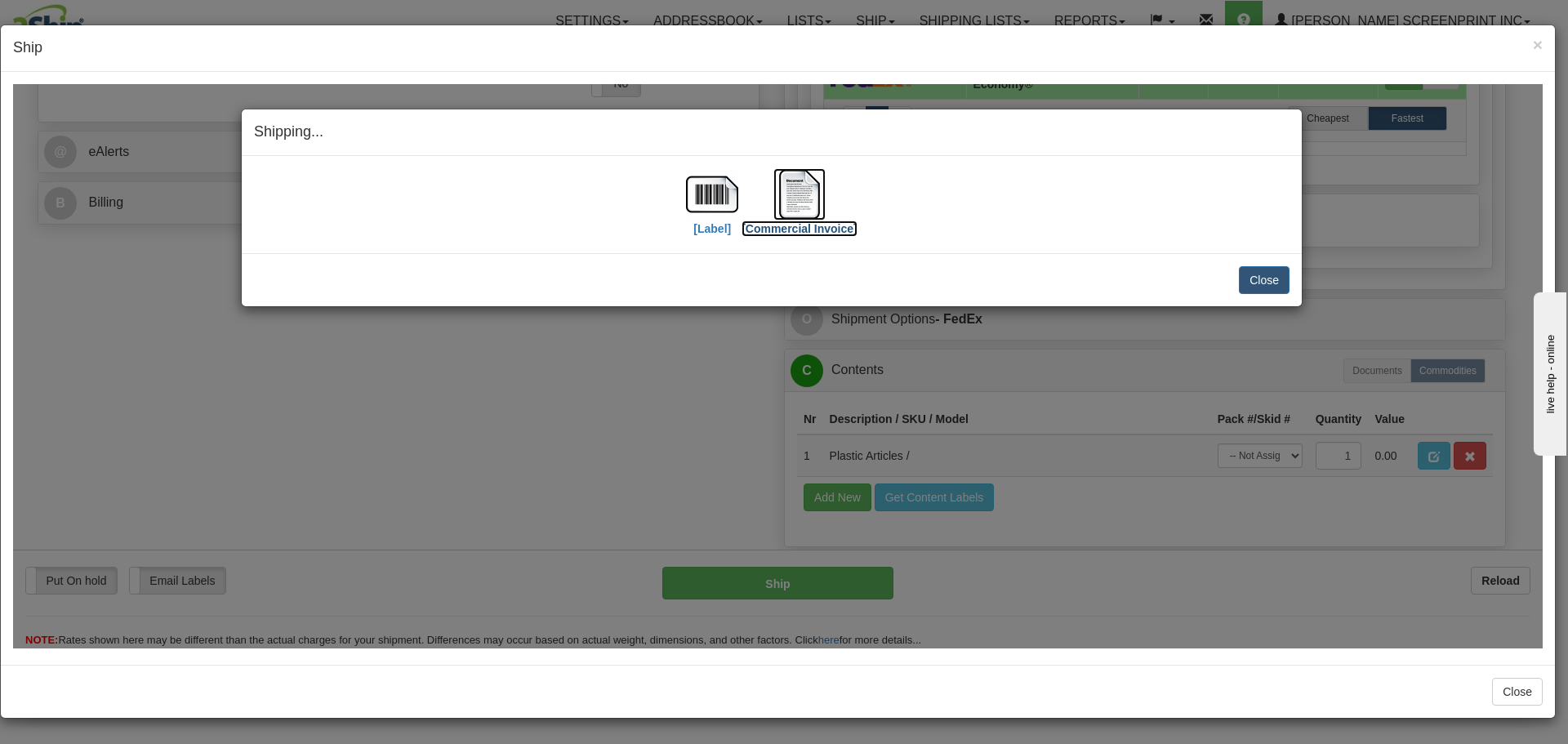
click at [802, 211] on img at bounding box center [800, 194] width 52 height 52
click at [705, 201] on img at bounding box center [712, 194] width 52 height 52
click at [1283, 281] on button "Close" at bounding box center [1264, 279] width 50 height 28
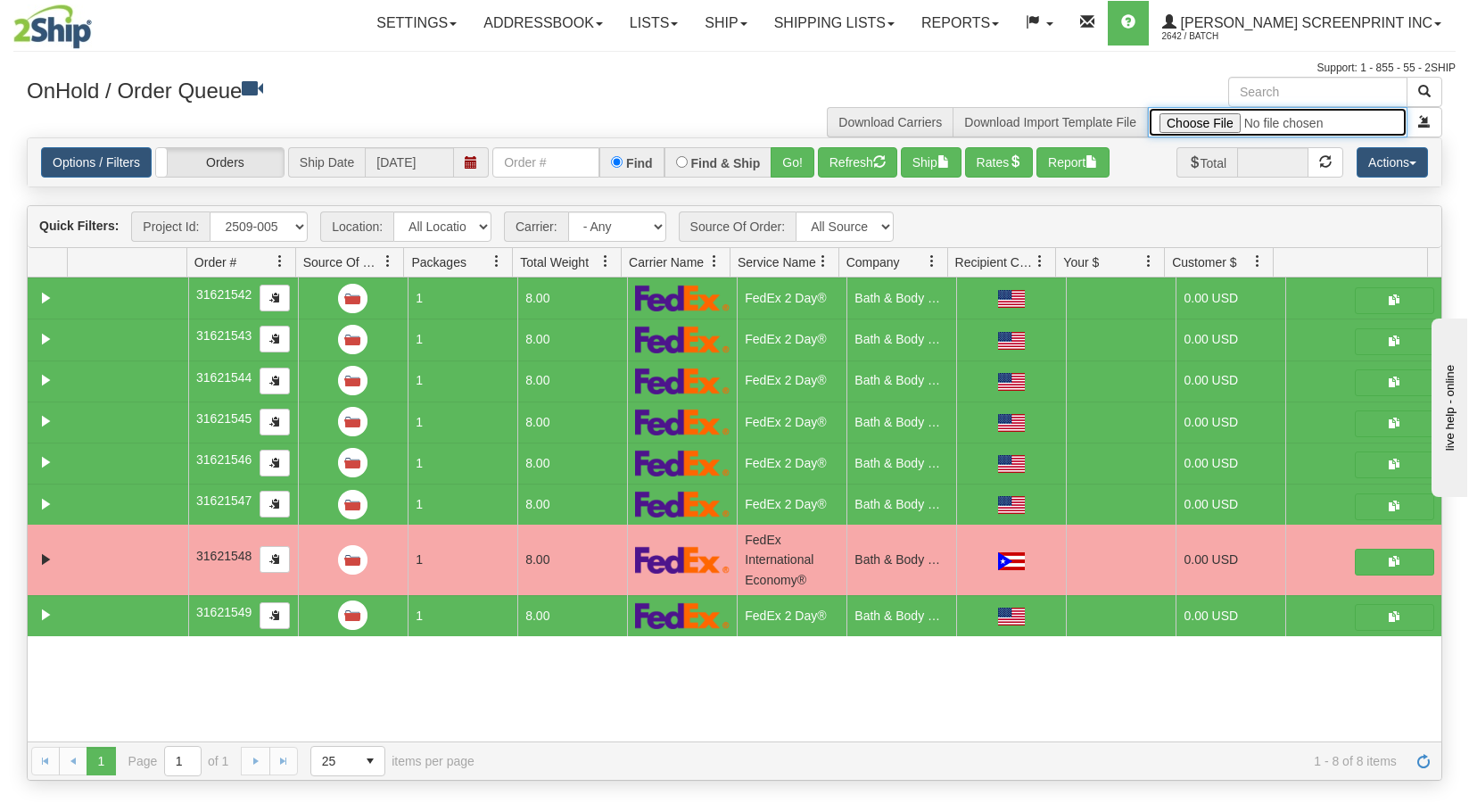
click at [1232, 118] on input "file" at bounding box center [1278, 122] width 260 height 30
type input "C:\fakepath\2509-006 SPINDRIFT FOR 2SHIP.xlsx"
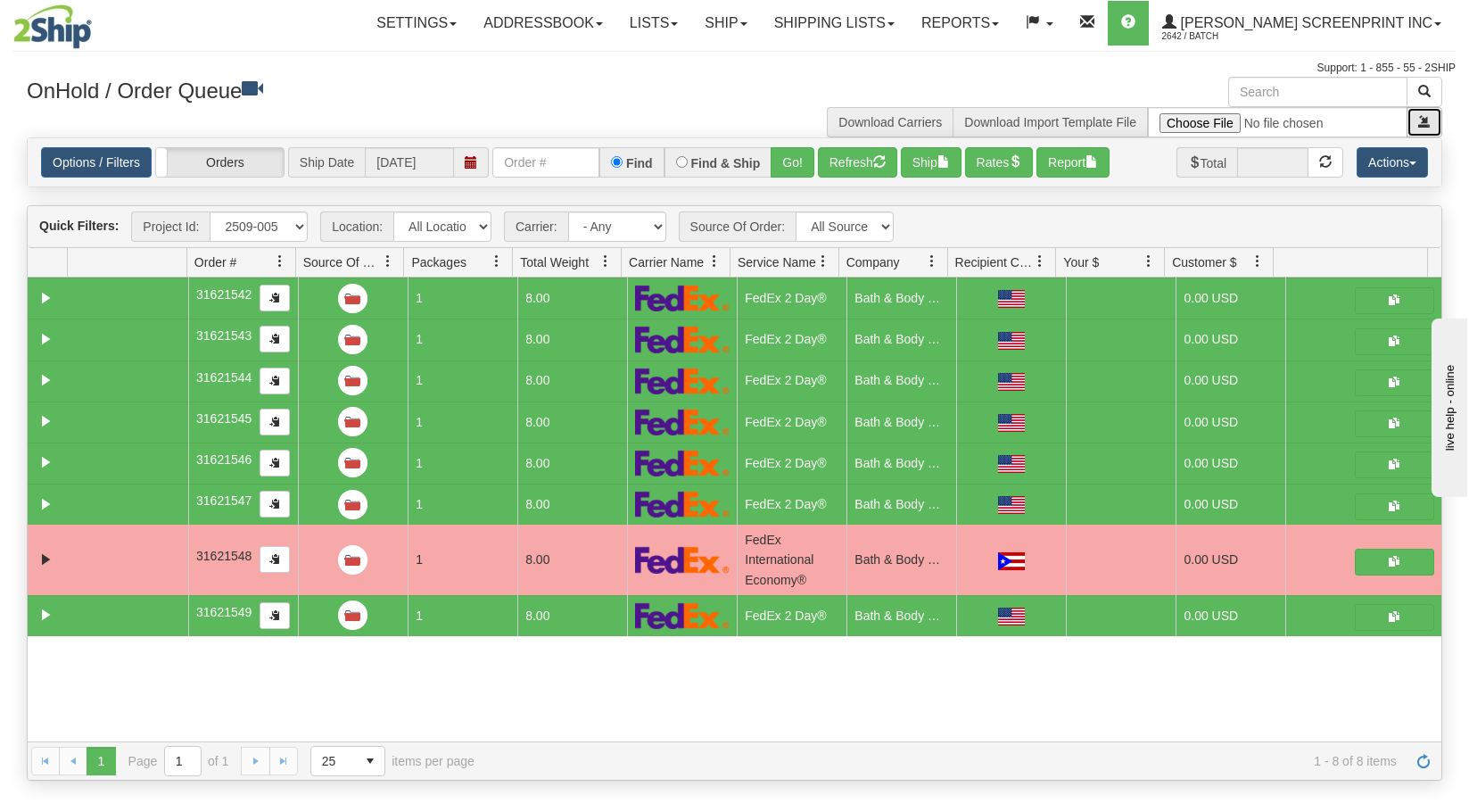
click at [1430, 129] on button "submit" at bounding box center [1425, 122] width 35 height 30
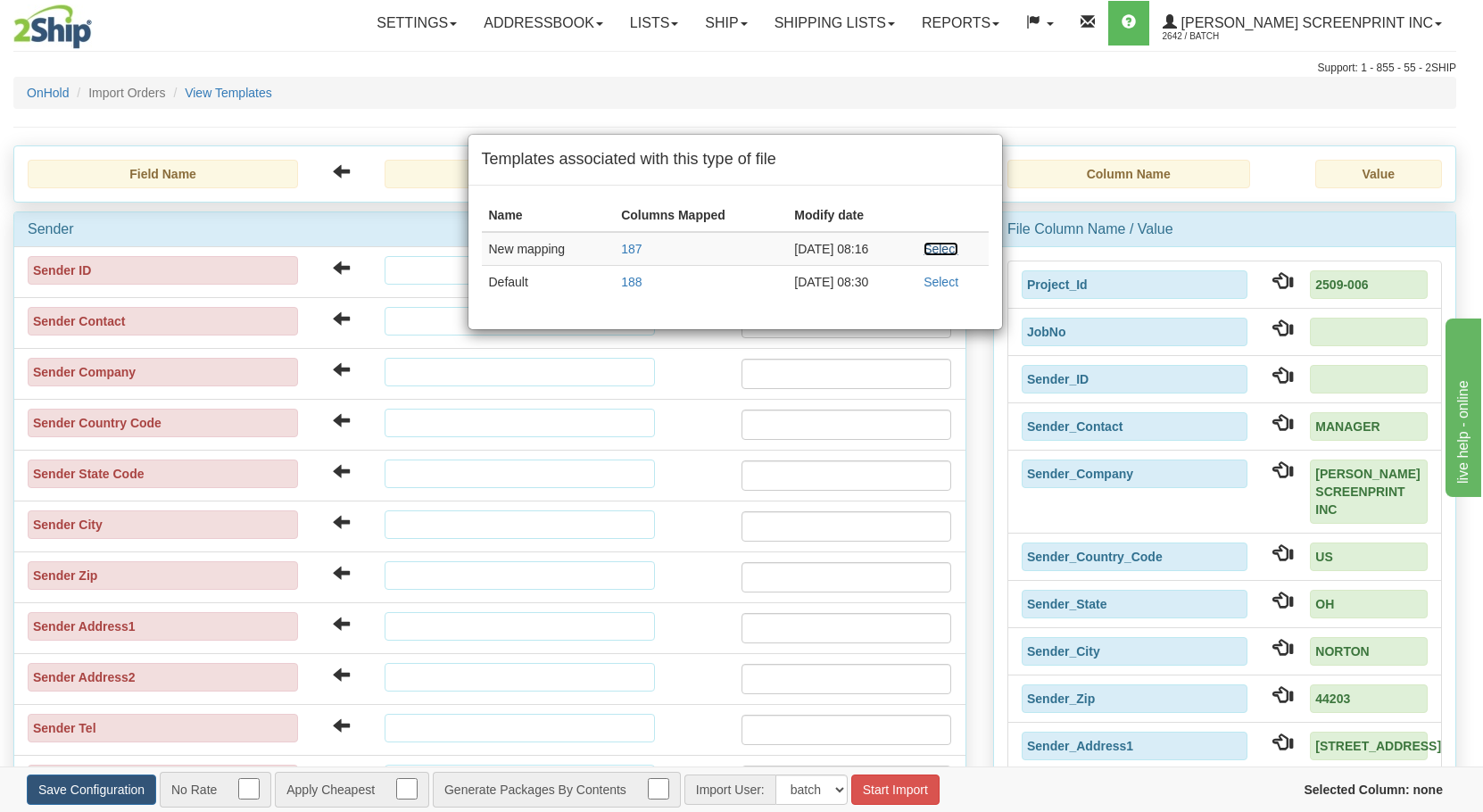
click at [958, 245] on link "Select" at bounding box center [941, 249] width 34 height 15
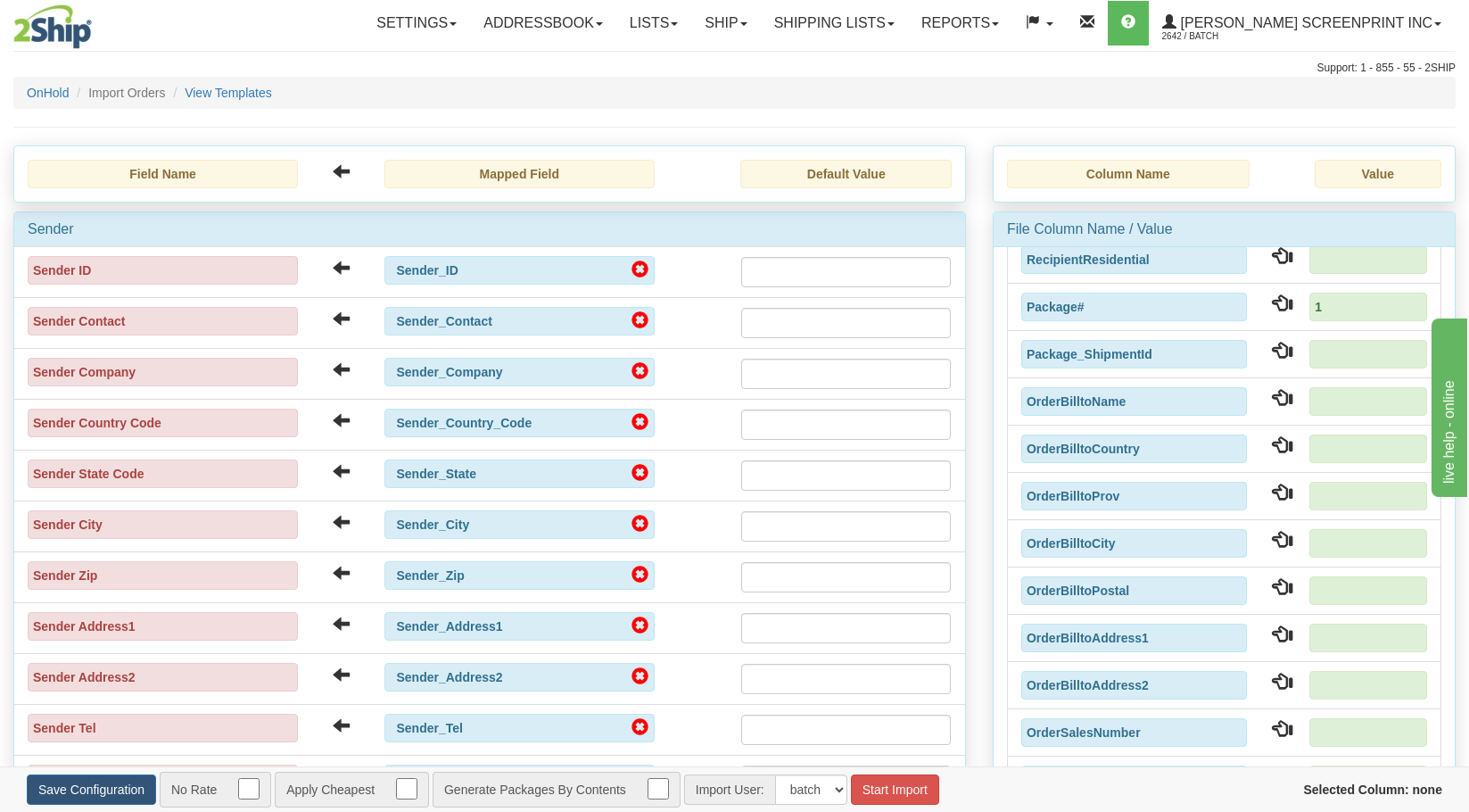
scroll to position [89, 0]
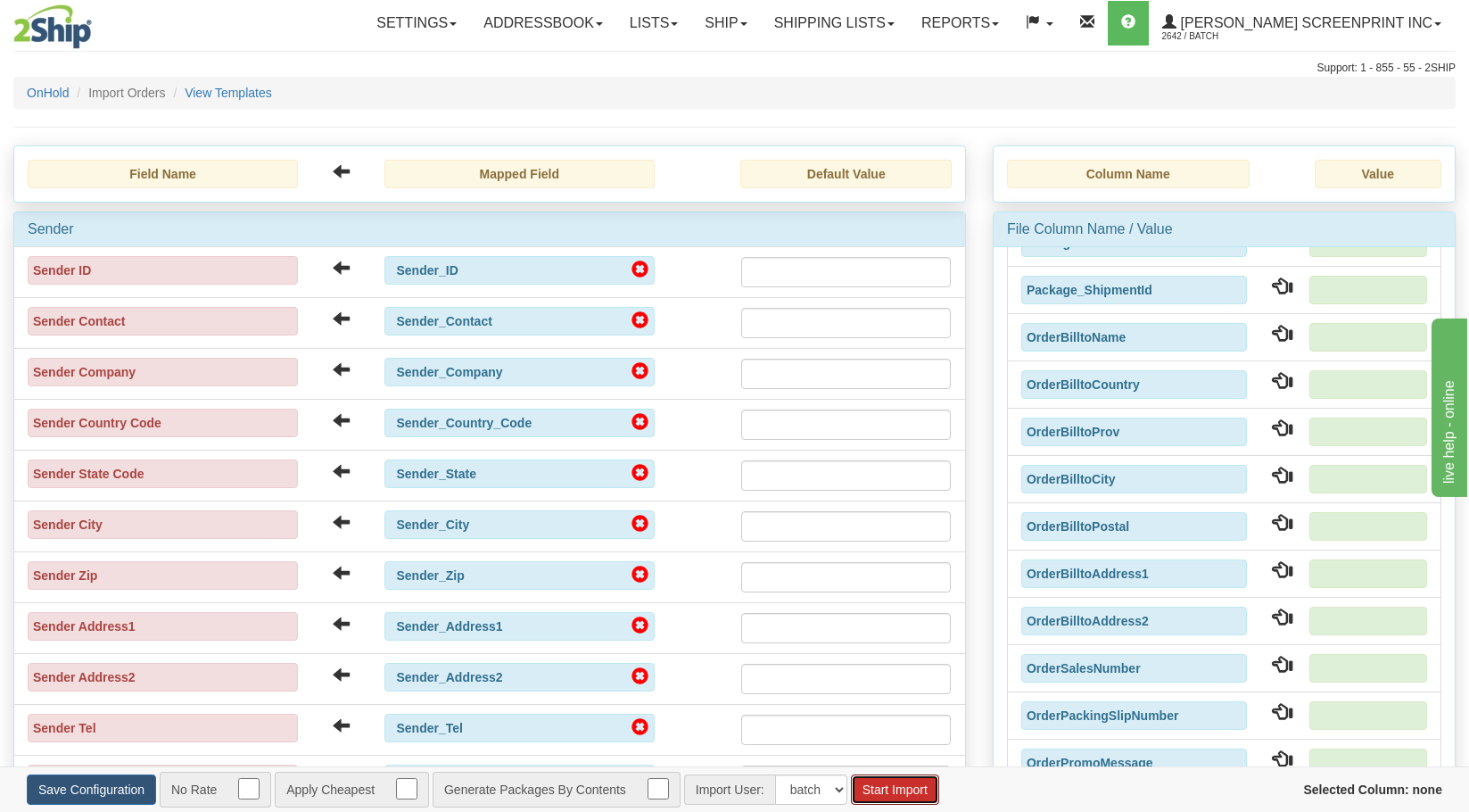
click at [920, 779] on button "Start Import" at bounding box center [895, 789] width 88 height 30
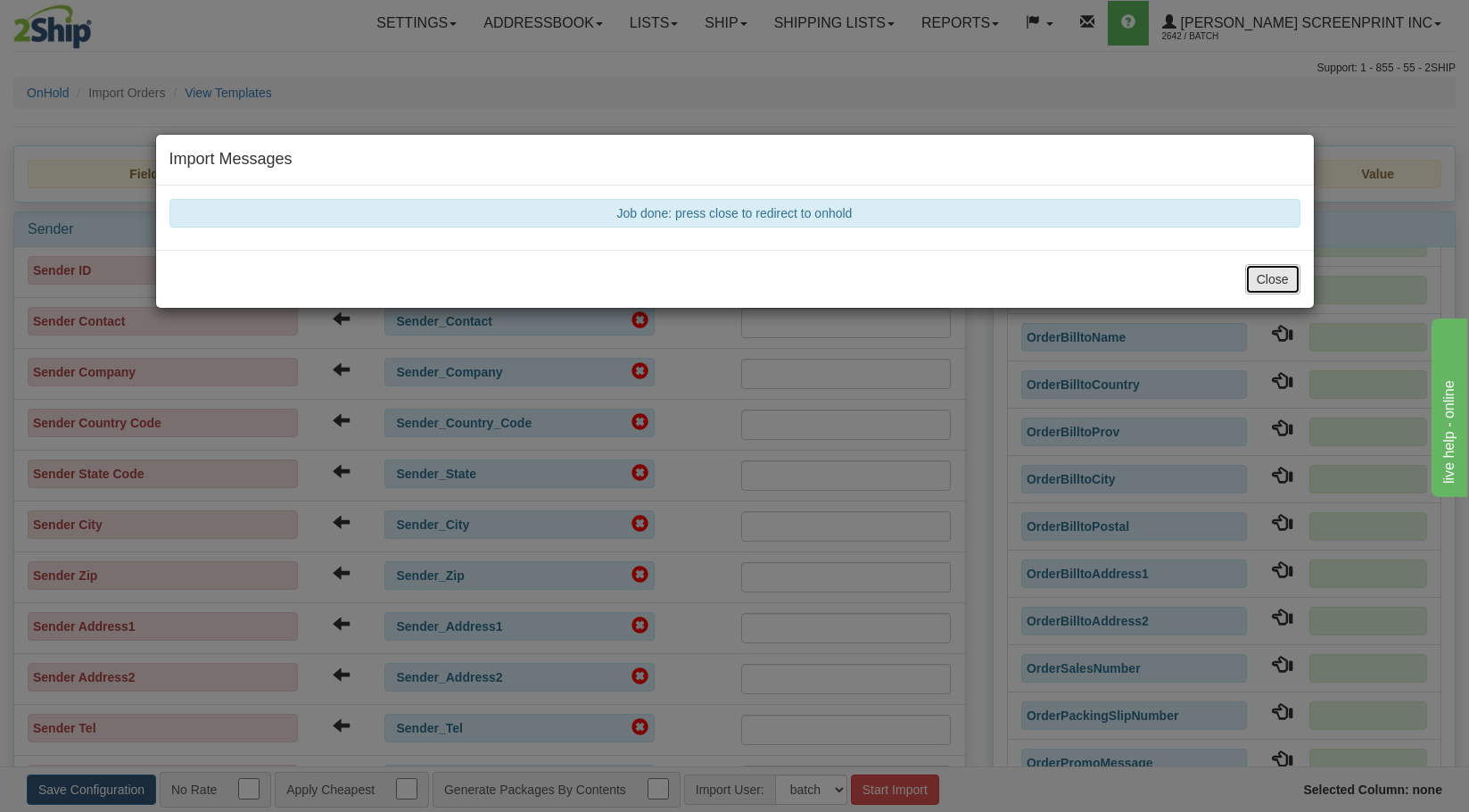
click at [1290, 281] on button "Close" at bounding box center [1273, 279] width 55 height 30
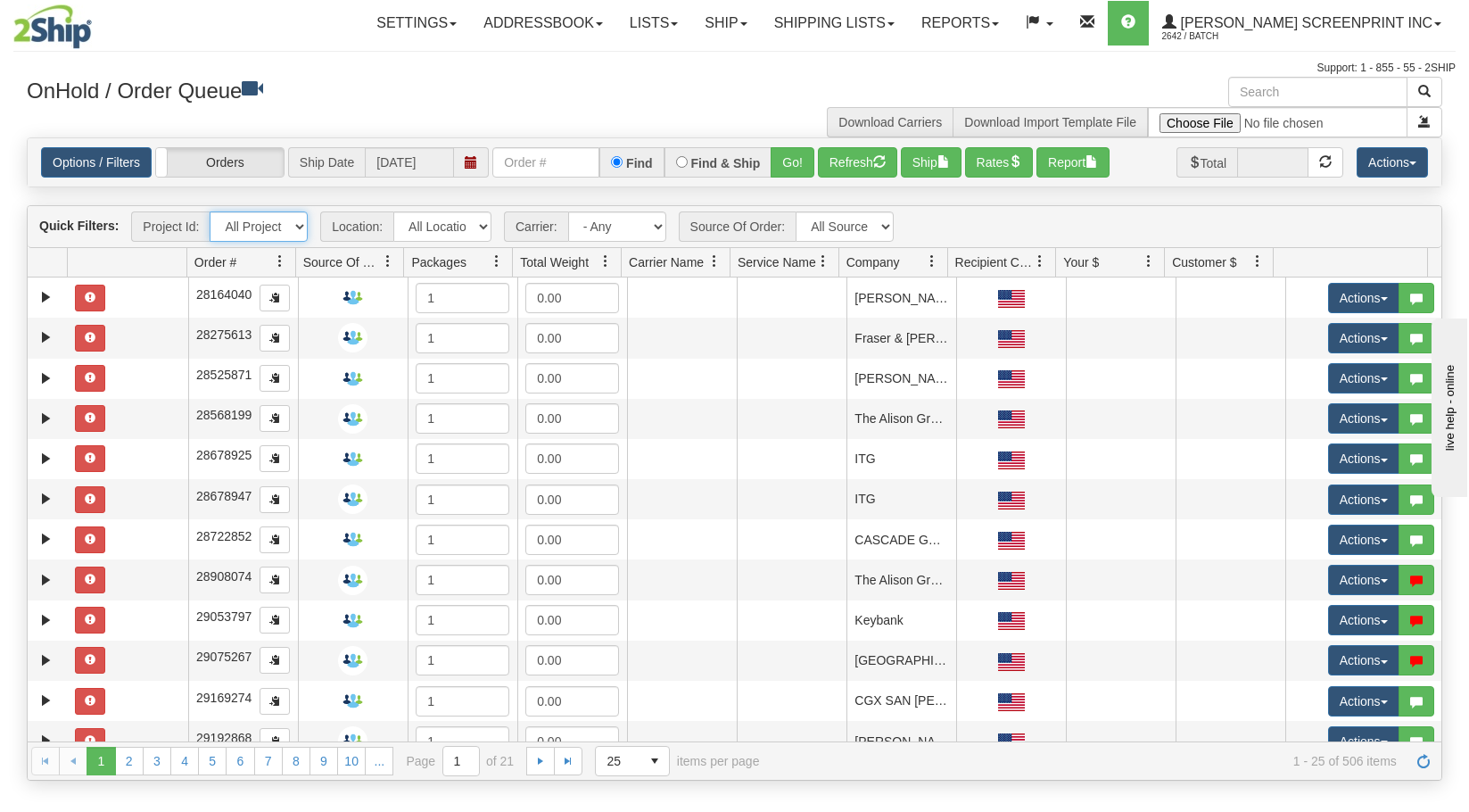
click at [303, 228] on select "All Projects 2509-006 Imagine ShipRequests [DATE] ShipRequests [DATE] ShipReque…" at bounding box center [259, 227] width 98 height 30
select select "2509-006"
click at [210, 212] on select "All Projects 2509-006 Imagine ShipRequests [DATE] ShipRequests [DATE] ShipReque…" at bounding box center [259, 227] width 98 height 30
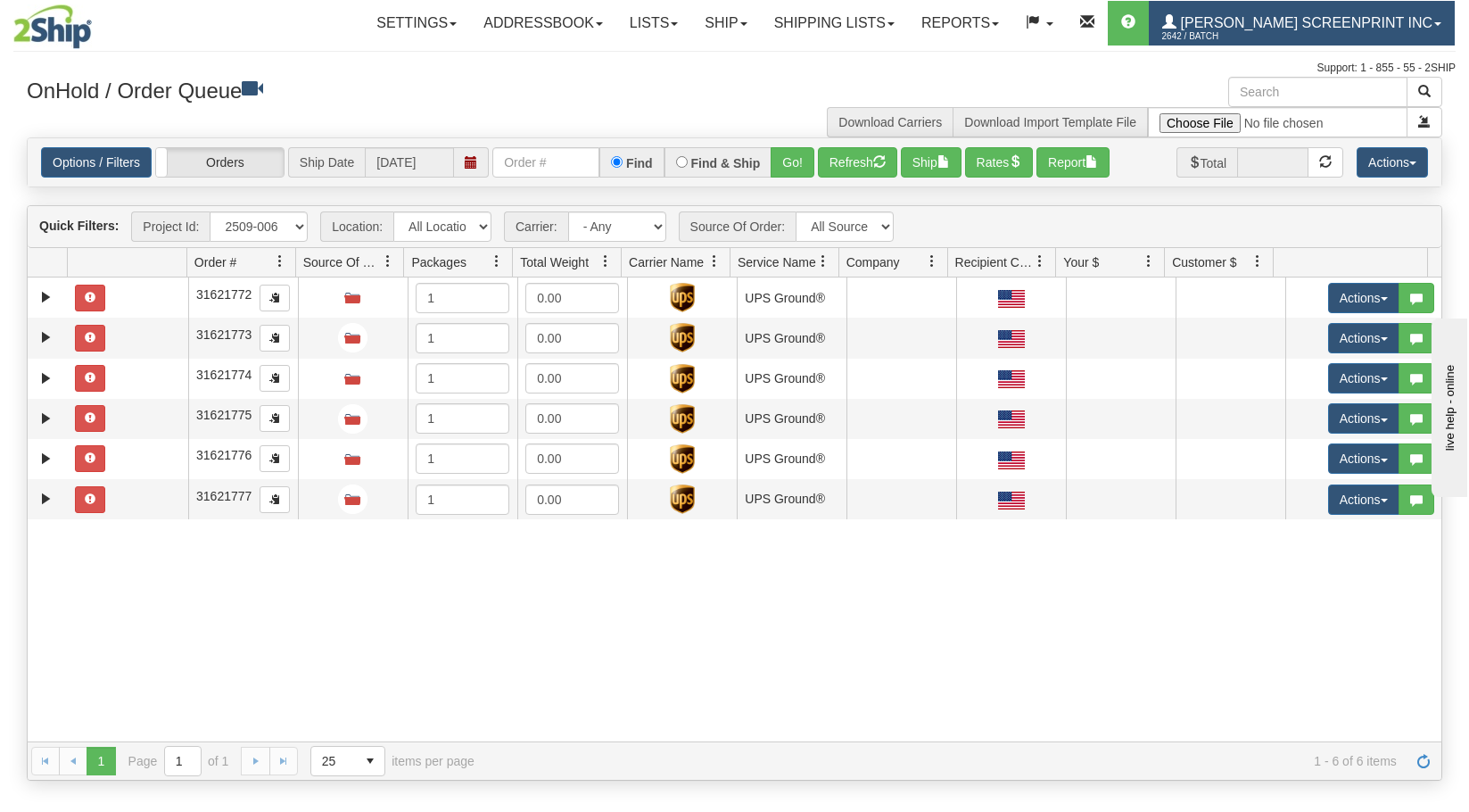
click at [1241, 25] on span "[PERSON_NAME] Screenprint Inc" at bounding box center [1304, 22] width 256 height 15
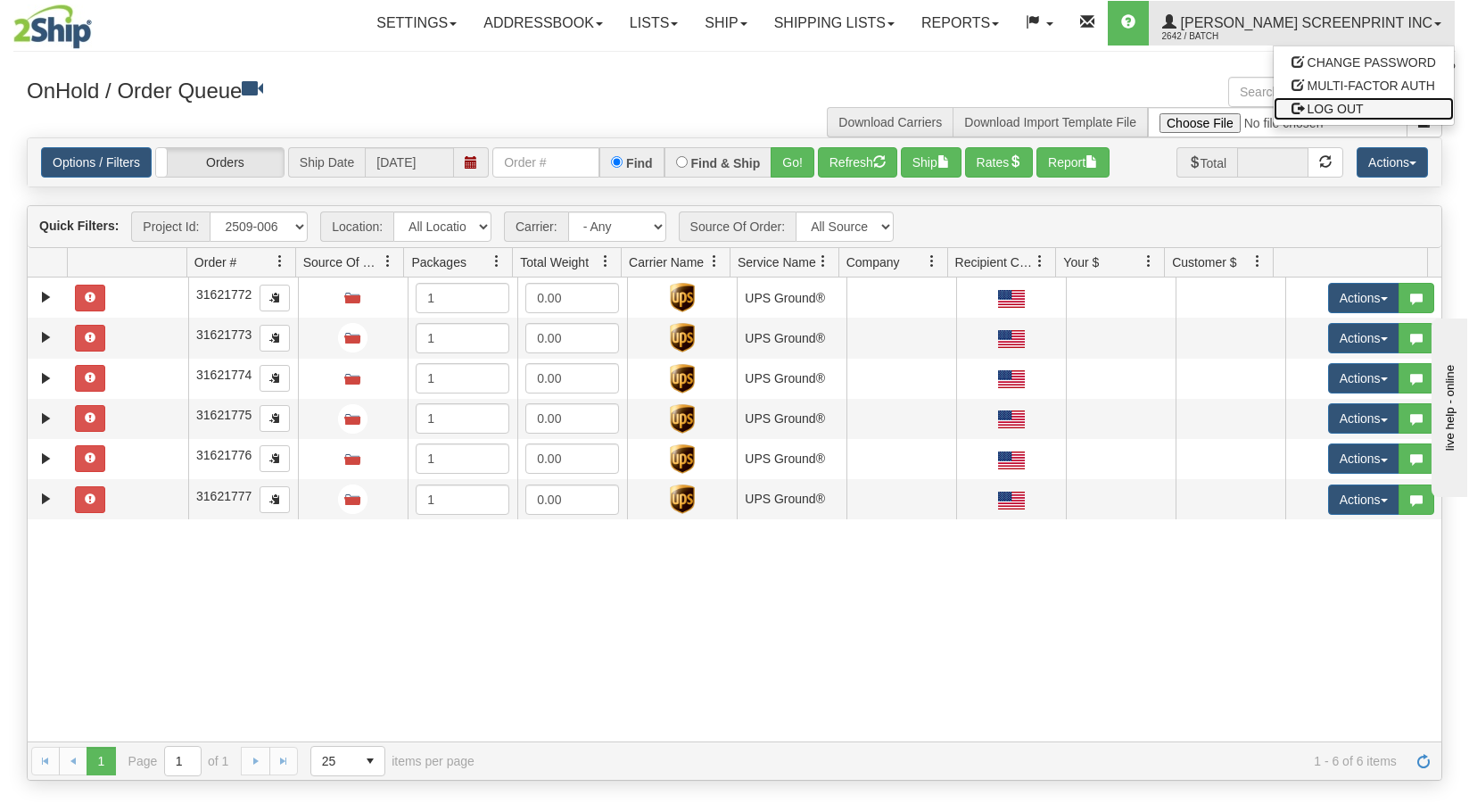
click at [1334, 114] on span "LOG OUT" at bounding box center [1336, 109] width 56 height 15
